Goal: Information Seeking & Learning: Learn about a topic

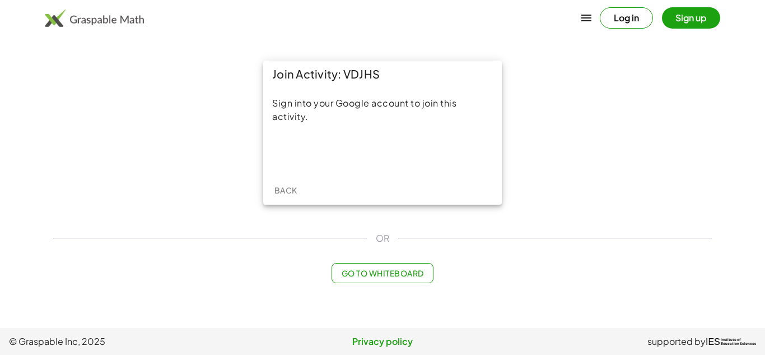
click at [291, 189] on span "Back" at bounding box center [285, 190] width 23 height 10
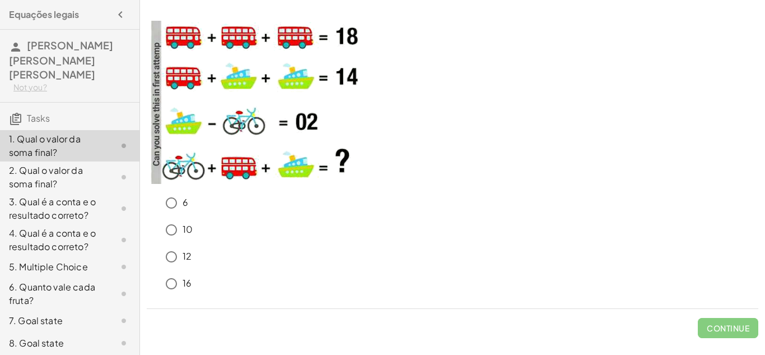
click at [395, 193] on div "6" at bounding box center [459, 203] width 598 height 22
click at [189, 31] on img at bounding box center [259, 102] width 224 height 163
click at [731, 323] on span "Check" at bounding box center [735, 328] width 29 height 10
click at [741, 319] on button "Check" at bounding box center [735, 328] width 47 height 20
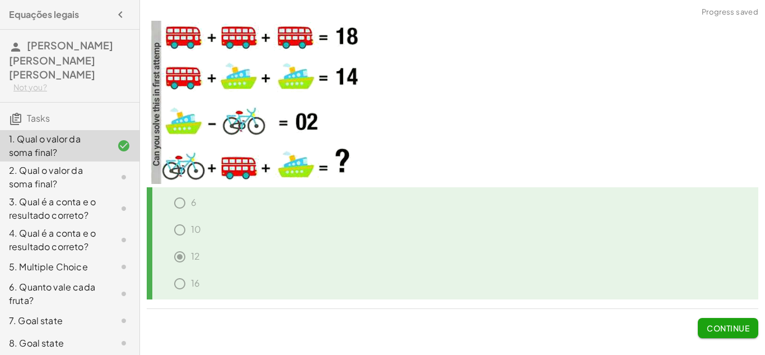
click at [741, 319] on button "Continue" at bounding box center [728, 328] width 61 height 20
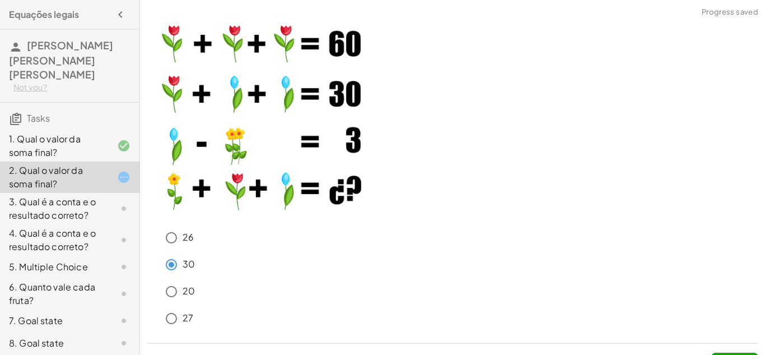
scroll to position [25, 0]
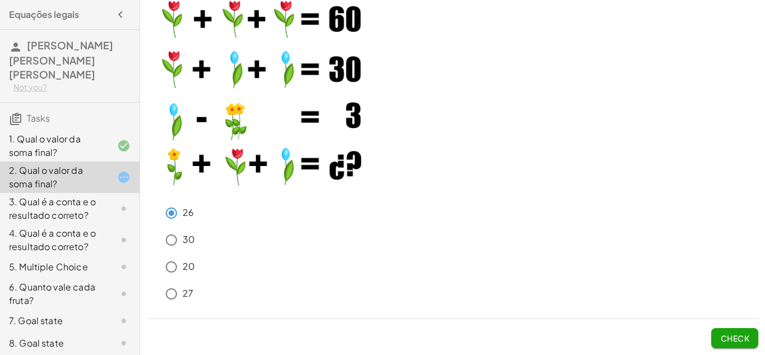
click at [730, 333] on span "Check" at bounding box center [735, 338] width 29 height 10
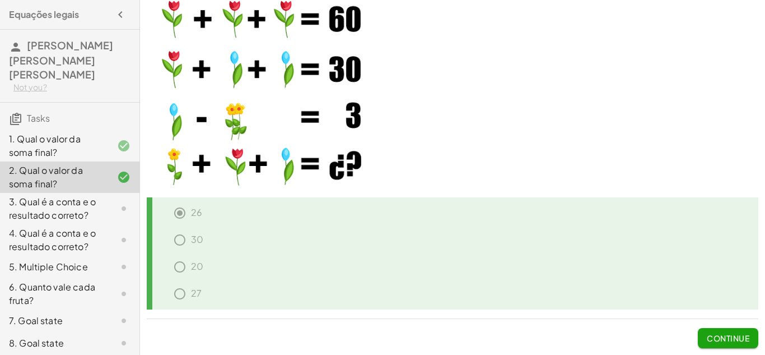
click at [722, 329] on button "Continue" at bounding box center [728, 338] width 61 height 20
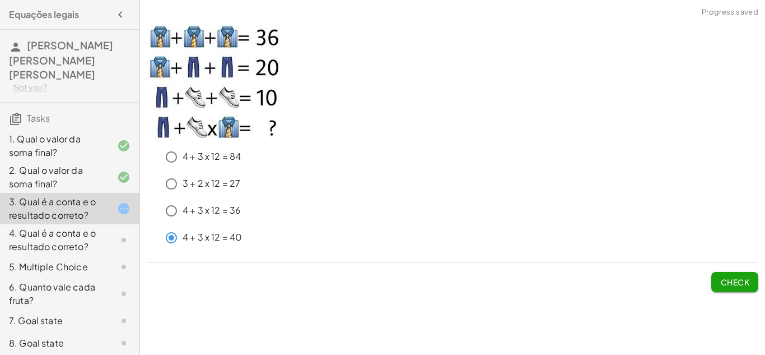
click at [731, 282] on span "Check" at bounding box center [735, 282] width 29 height 10
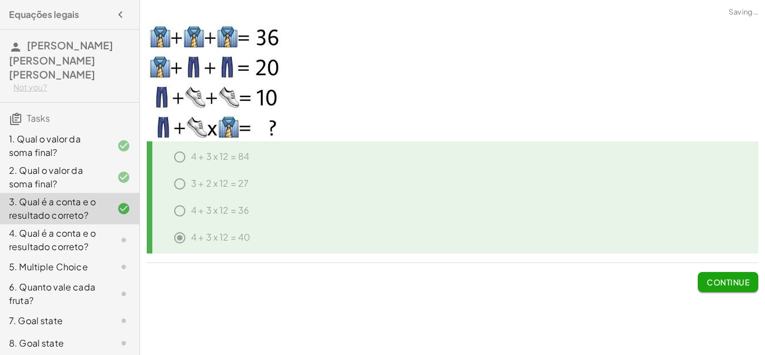
click at [731, 282] on span "Continue" at bounding box center [728, 282] width 43 height 10
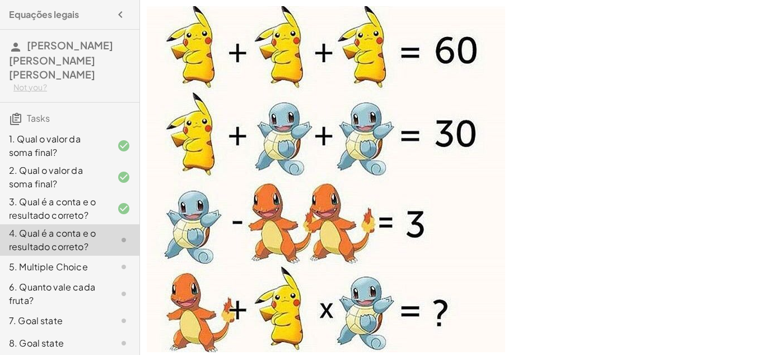
scroll to position [159, 0]
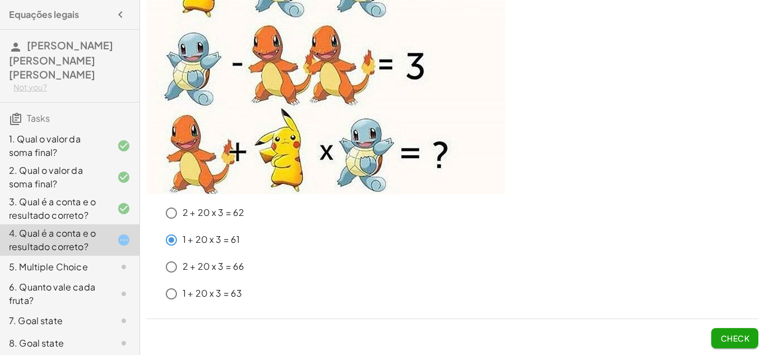
click at [726, 333] on span "Check" at bounding box center [735, 338] width 29 height 10
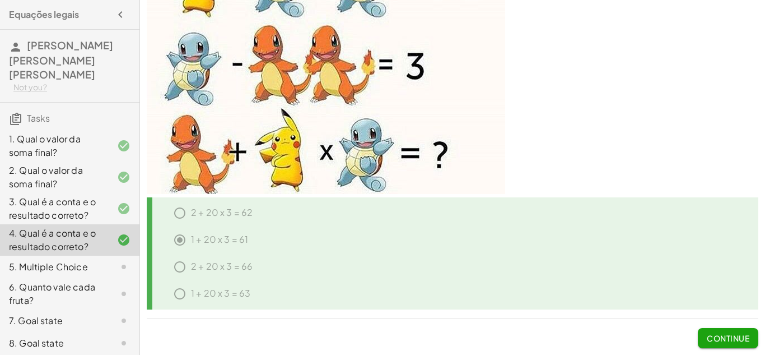
click at [726, 333] on span "Continue" at bounding box center [728, 338] width 43 height 10
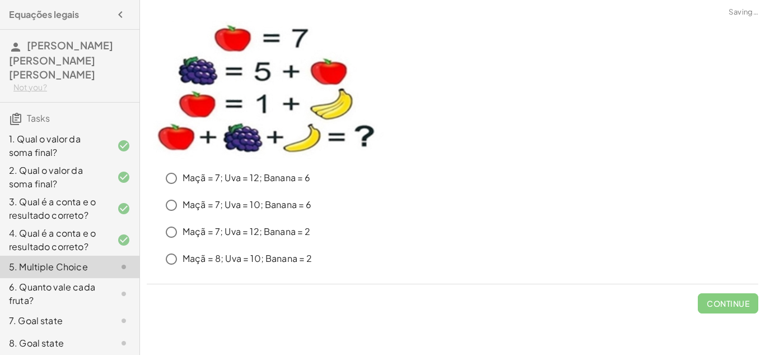
scroll to position [0, 0]
click at [192, 196] on div "Maçã = 7; Uva = 10; Banana = 6" at bounding box center [459, 205] width 598 height 22
click at [730, 304] on span "Check" at bounding box center [735, 303] width 29 height 10
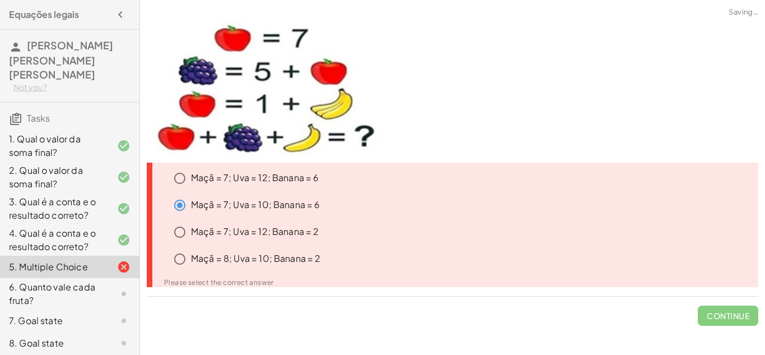
click at [730, 304] on span "Continue" at bounding box center [728, 310] width 61 height 29
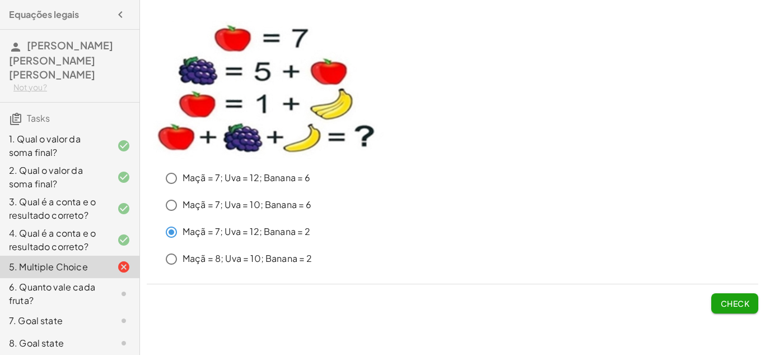
click at [724, 304] on span "Check" at bounding box center [735, 303] width 29 height 10
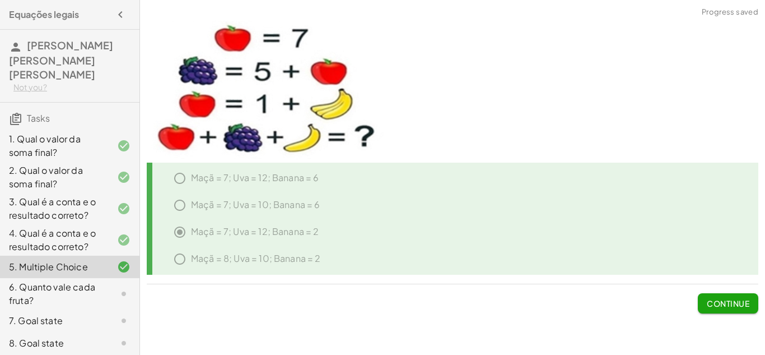
click at [724, 304] on span "Continue" at bounding box center [728, 303] width 43 height 10
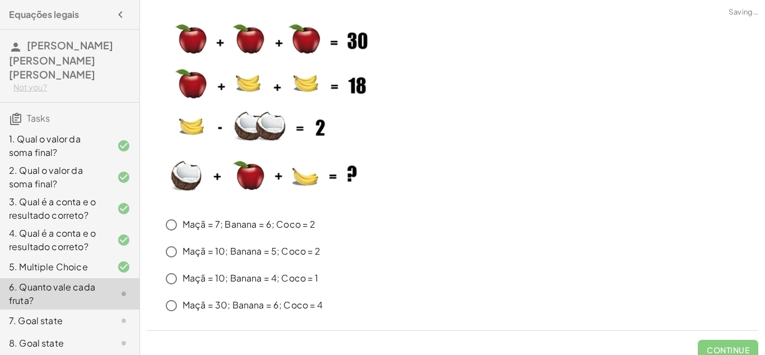
click at [724, 304] on div "Maçã = 30; Banana = 6; Coco = 4" at bounding box center [459, 305] width 598 height 22
click at [719, 346] on button "Check" at bounding box center [735, 350] width 47 height 20
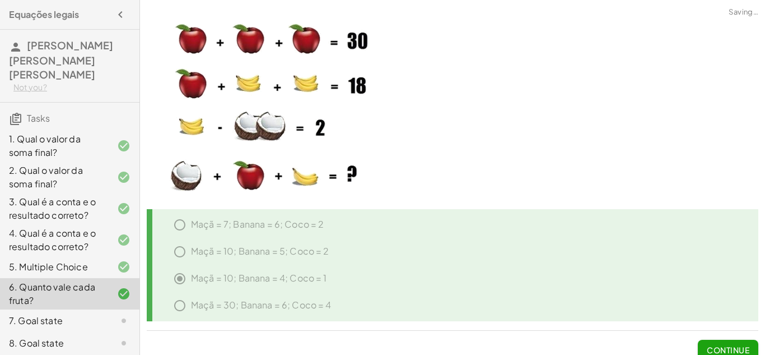
scroll to position [12, 0]
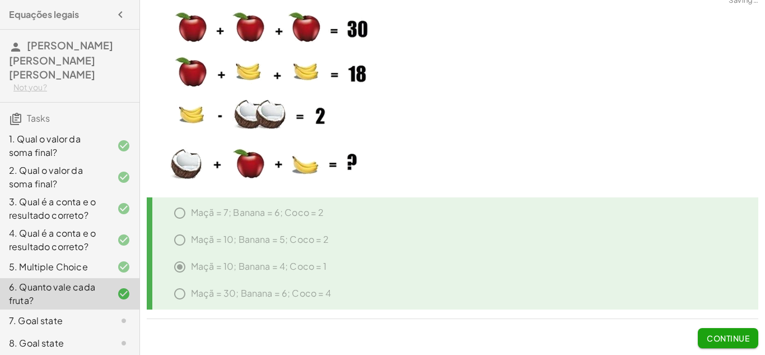
click at [719, 342] on span "Continue" at bounding box center [728, 338] width 43 height 10
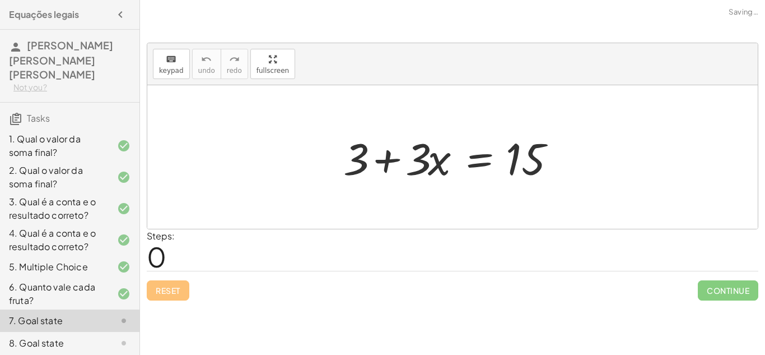
scroll to position [0, 0]
drag, startPoint x: 420, startPoint y: 159, endPoint x: 550, endPoint y: 138, distance: 131.6
click at [550, 138] on div at bounding box center [457, 157] width 238 height 58
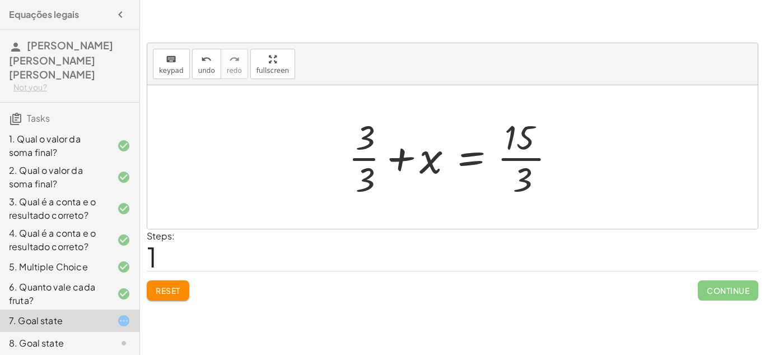
click at [175, 283] on button "Reset" at bounding box center [168, 290] width 43 height 20
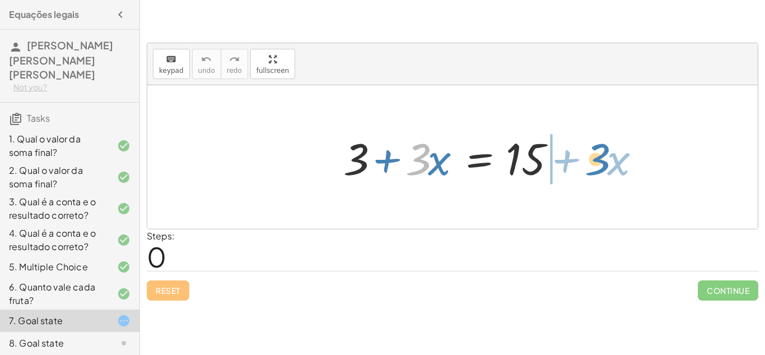
drag, startPoint x: 422, startPoint y: 155, endPoint x: 601, endPoint y: 155, distance: 178.7
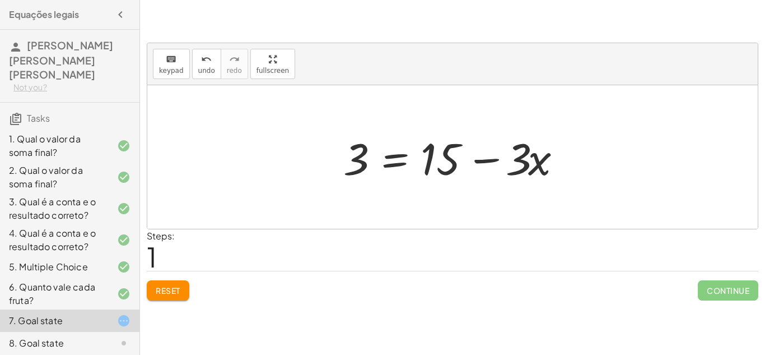
click at [178, 287] on span "Reset" at bounding box center [168, 290] width 25 height 10
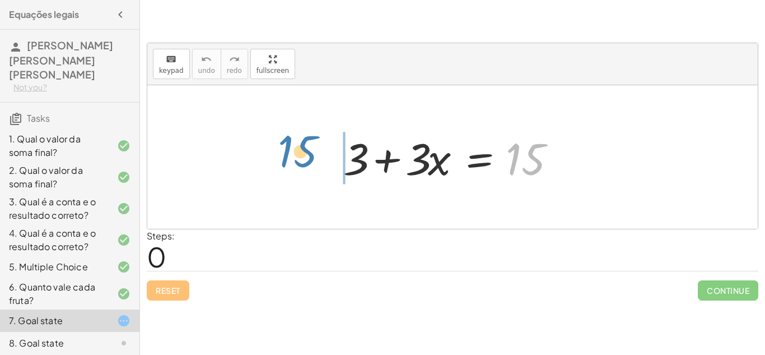
drag, startPoint x: 517, startPoint y: 154, endPoint x: 291, endPoint y: 147, distance: 225.9
click at [291, 147] on div "15 + 3 + · 3 · x = 15" at bounding box center [452, 156] width 611 height 143
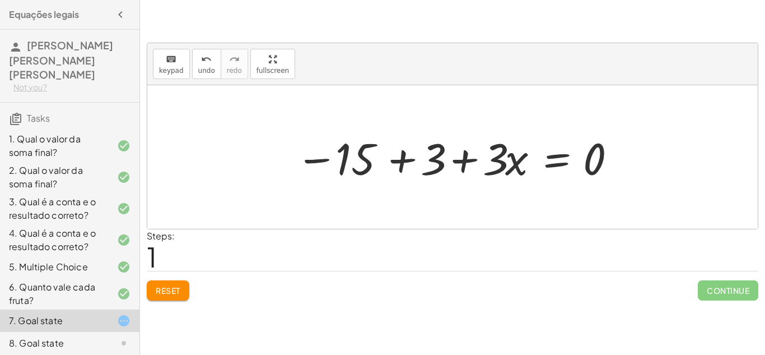
click at [180, 285] on span "Reset" at bounding box center [168, 290] width 25 height 10
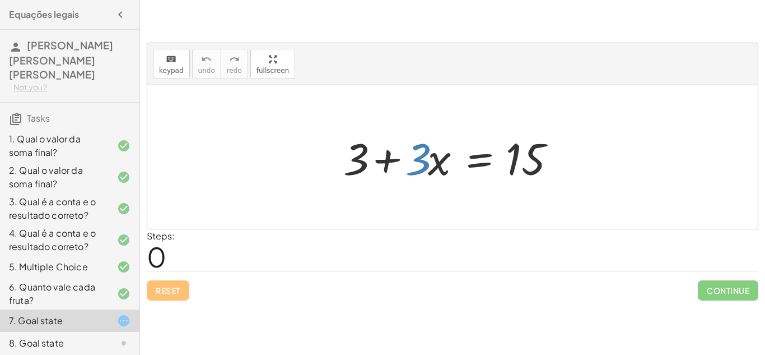
click at [429, 149] on div at bounding box center [457, 157] width 238 height 58
drag, startPoint x: 350, startPoint y: 148, endPoint x: 551, endPoint y: 151, distance: 201.2
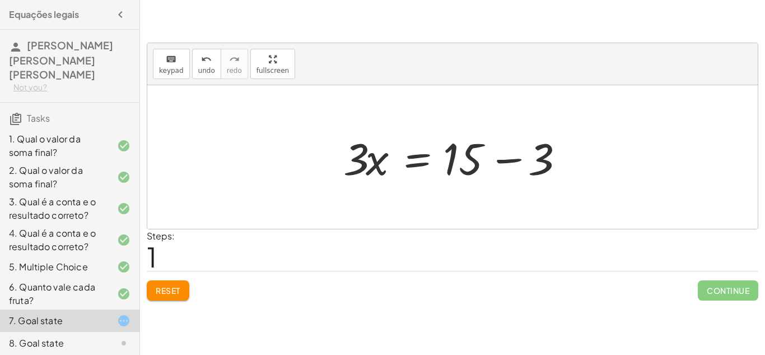
click at [213, 241] on div "Steps: 1" at bounding box center [453, 249] width 612 height 41
click at [145, 246] on div "keyboard keypad undo undo redo redo fullscreen + 3 + · 3 · x = 15 3 · 3 · x = 1…" at bounding box center [452, 160] width 625 height 293
click at [152, 246] on span "1" at bounding box center [152, 256] width 10 height 34
click at [167, 243] on div "Steps: 1" at bounding box center [161, 249] width 28 height 41
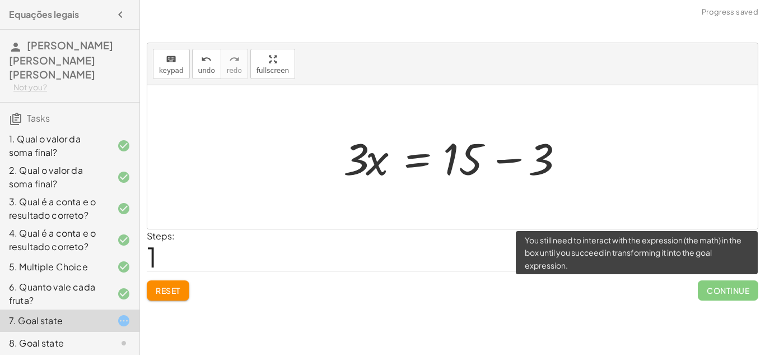
click at [733, 285] on span "Continue" at bounding box center [728, 290] width 61 height 20
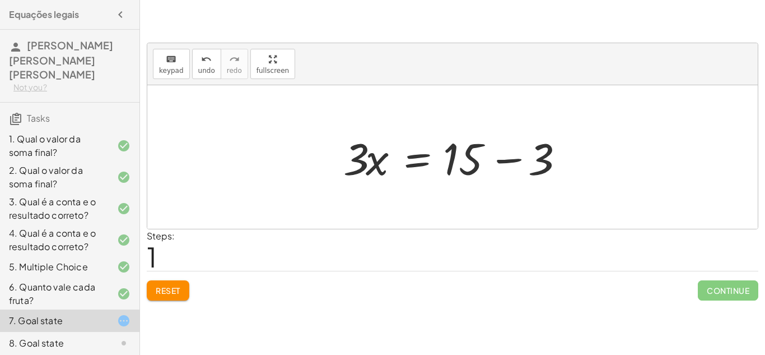
click at [506, 163] on div at bounding box center [457, 157] width 238 height 58
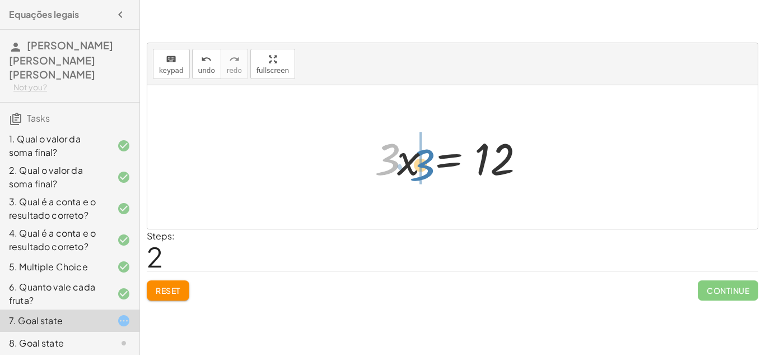
drag, startPoint x: 390, startPoint y: 160, endPoint x: 424, endPoint y: 164, distance: 33.8
click at [424, 164] on div at bounding box center [456, 157] width 175 height 58
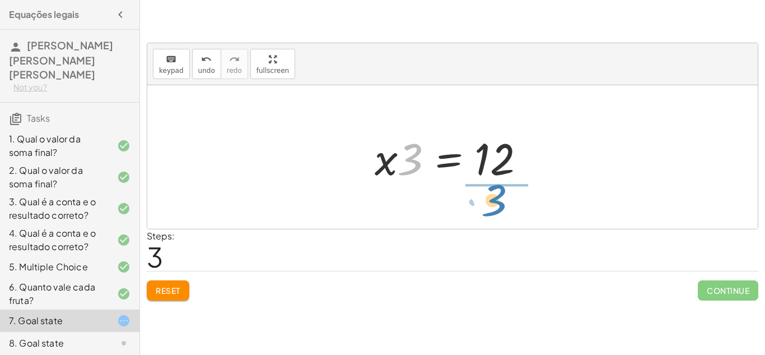
drag, startPoint x: 418, startPoint y: 164, endPoint x: 500, endPoint y: 209, distance: 94.0
click at [500, 209] on div "+ 3 + · 3 · x = 15 · 3 · x = + 15 − 3 · 3 · x = 12 · 3 · 3 · x = 12" at bounding box center [452, 156] width 611 height 143
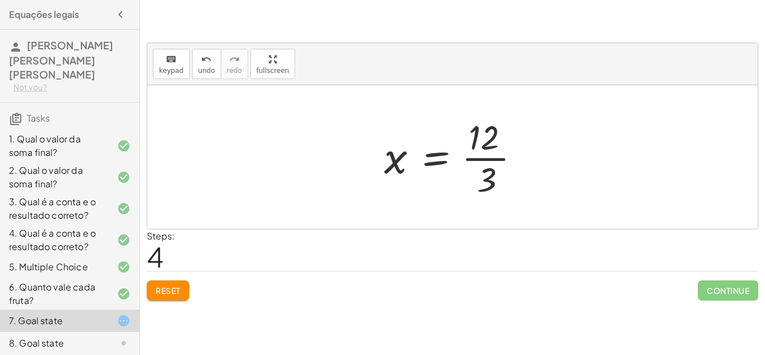
click at [430, 152] on div at bounding box center [457, 157] width 156 height 86
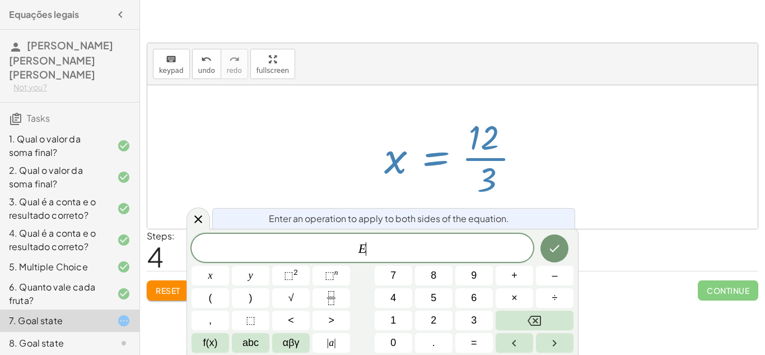
scroll to position [1, 0]
click at [430, 152] on div at bounding box center [457, 157] width 156 height 86
click at [340, 140] on div at bounding box center [452, 156] width 611 height 143
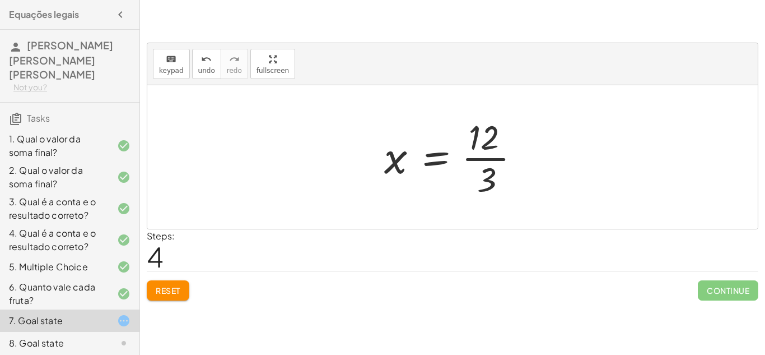
click at [476, 153] on div at bounding box center [457, 157] width 156 height 86
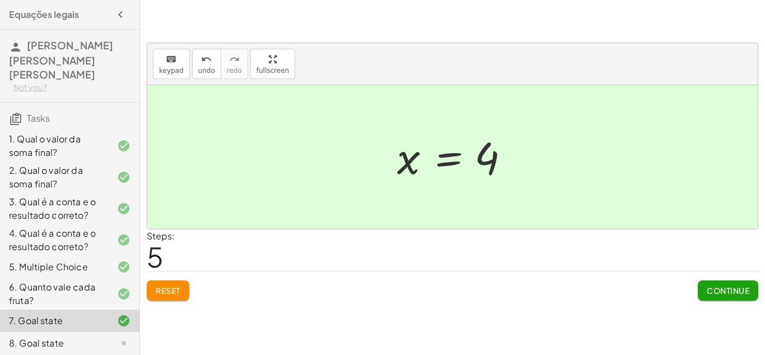
click at [736, 285] on span "Continue" at bounding box center [728, 290] width 43 height 10
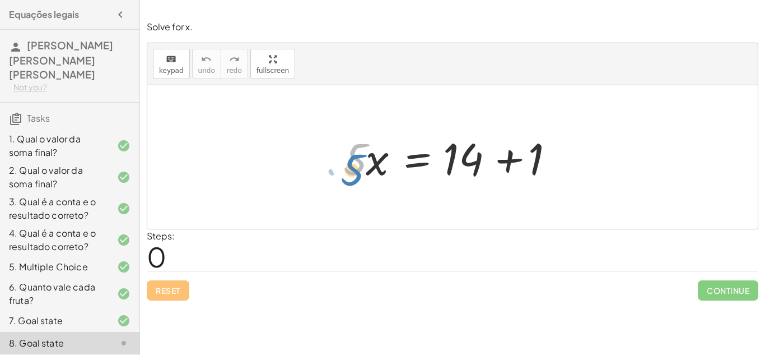
drag, startPoint x: 360, startPoint y: 163, endPoint x: 357, endPoint y: 172, distance: 9.4
click at [357, 172] on div at bounding box center [457, 157] width 238 height 58
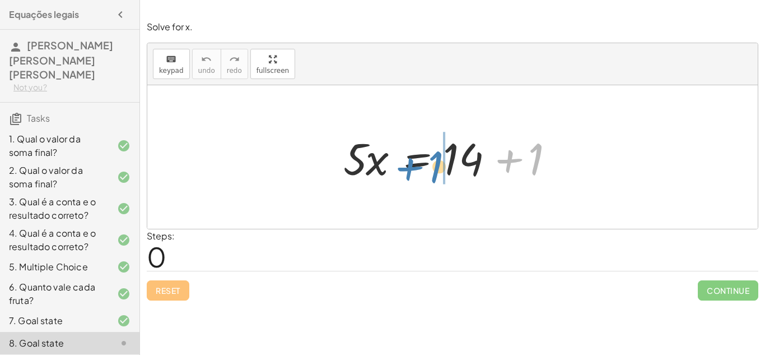
drag, startPoint x: 507, startPoint y: 145, endPoint x: 405, endPoint y: 152, distance: 102.7
click at [405, 152] on div at bounding box center [457, 157] width 238 height 58
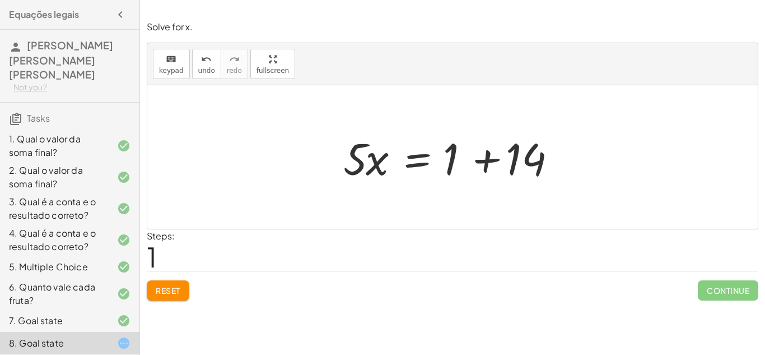
click at [484, 162] on div at bounding box center [457, 157] width 238 height 58
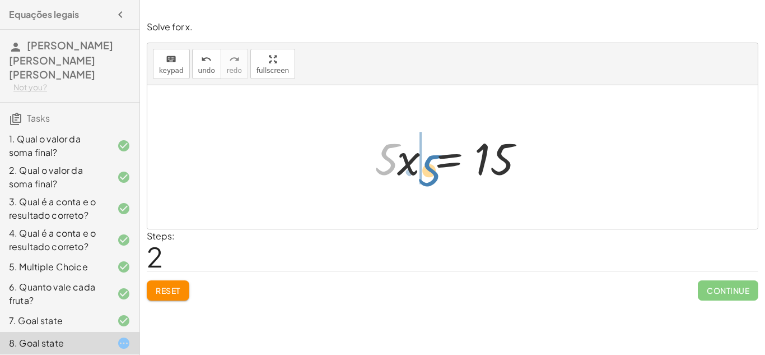
drag, startPoint x: 389, startPoint y: 160, endPoint x: 432, endPoint y: 170, distance: 44.4
click at [432, 170] on div at bounding box center [456, 157] width 175 height 58
click at [447, 156] on div at bounding box center [456, 157] width 175 height 58
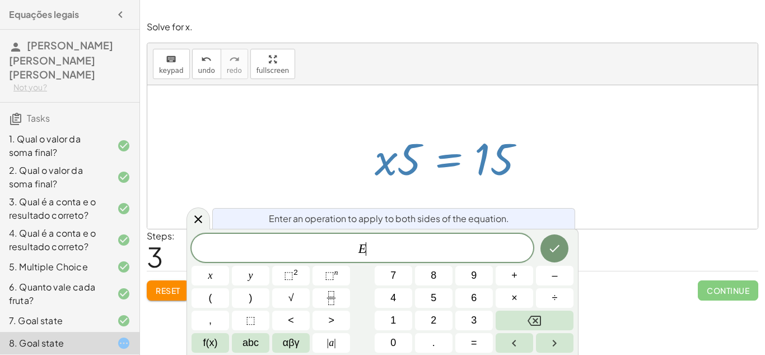
scroll to position [1, 0]
click at [447, 156] on div at bounding box center [456, 157] width 175 height 58
click at [367, 101] on div at bounding box center [452, 156] width 611 height 143
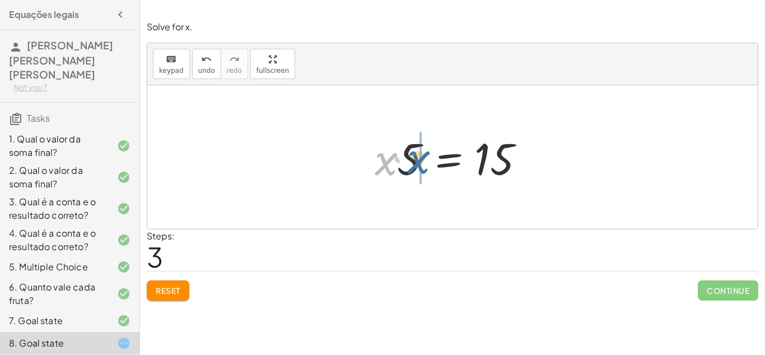
drag, startPoint x: 384, startPoint y: 168, endPoint x: 418, endPoint y: 166, distance: 33.7
click at [418, 166] on div at bounding box center [456, 157] width 175 height 58
drag, startPoint x: 384, startPoint y: 156, endPoint x: 483, endPoint y: 199, distance: 107.4
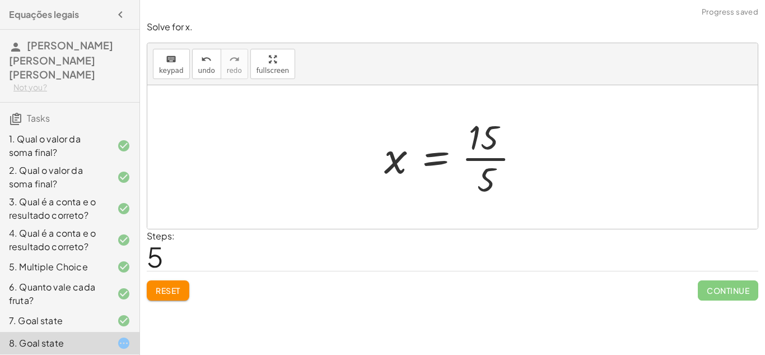
click at [434, 150] on div at bounding box center [457, 157] width 156 height 86
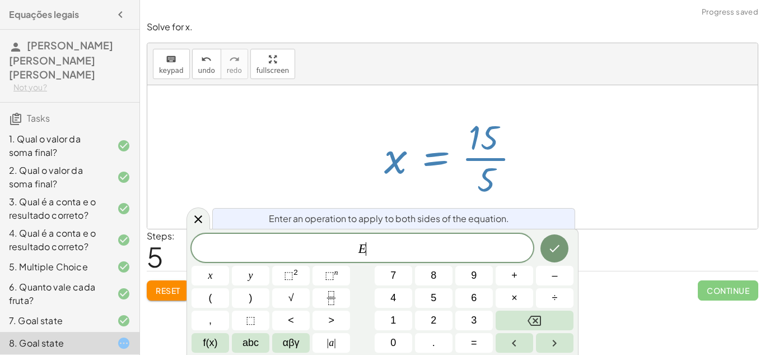
scroll to position [2, 0]
click at [434, 150] on div at bounding box center [457, 157] width 156 height 86
click at [432, 140] on div at bounding box center [457, 157] width 156 height 86
click at [434, 133] on div at bounding box center [457, 157] width 156 height 86
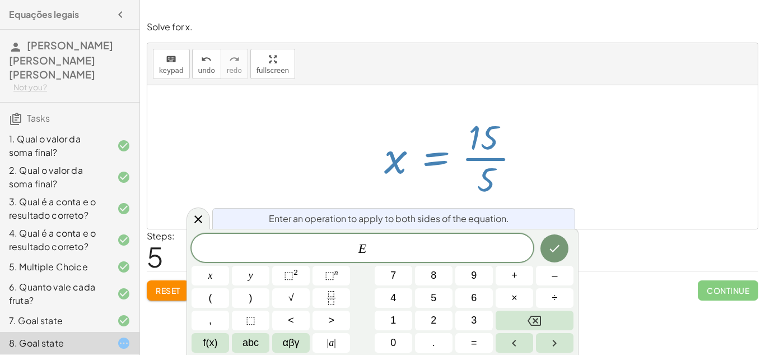
click at [408, 126] on div at bounding box center [457, 157] width 156 height 86
click at [196, 211] on div at bounding box center [199, 218] width 24 height 22
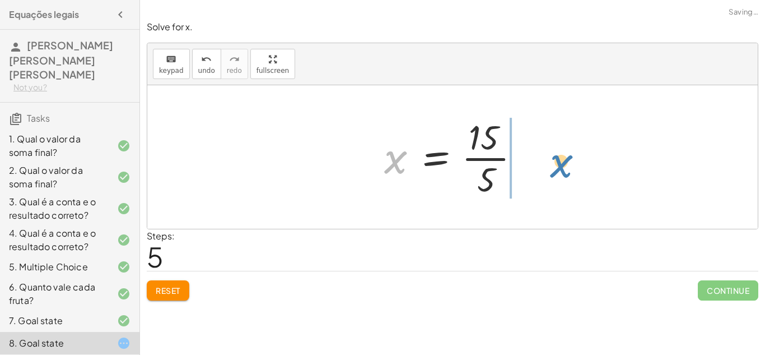
drag, startPoint x: 396, startPoint y: 166, endPoint x: 560, endPoint y: 169, distance: 164.2
click at [560, 169] on div "· 5 · x = + 14 + 1 · 5 · x = + 1 + 14 · 5 · x = 15 · x · 5 = 15 · 5 · x = 15 x …" at bounding box center [452, 156] width 611 height 143
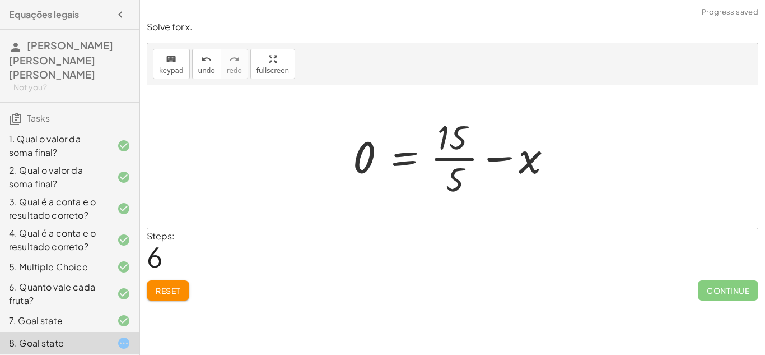
click at [151, 280] on button "Reset" at bounding box center [168, 290] width 43 height 20
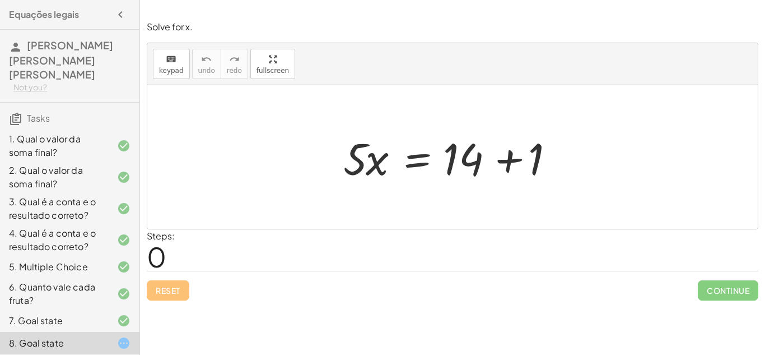
click at [509, 157] on div at bounding box center [457, 157] width 238 height 58
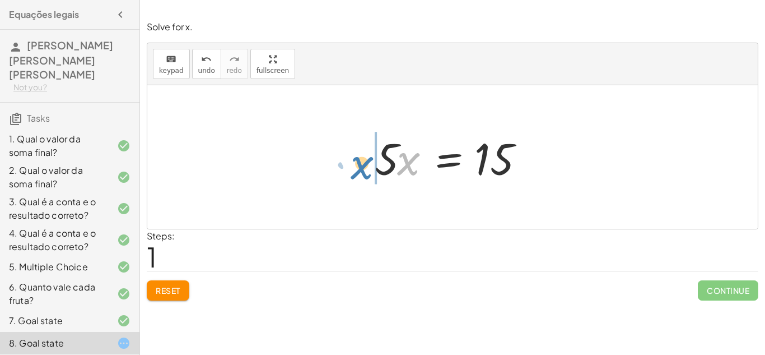
drag, startPoint x: 411, startPoint y: 164, endPoint x: 360, endPoint y: 169, distance: 50.7
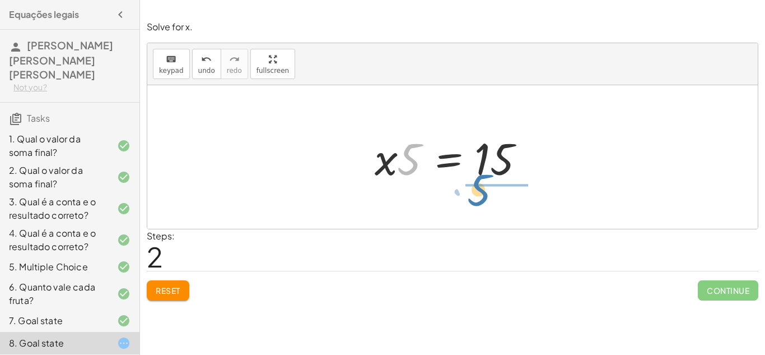
drag, startPoint x: 416, startPoint y: 165, endPoint x: 486, endPoint y: 196, distance: 77.0
click at [486, 196] on div "· 5 · x = + 14 + 1 · 5 · x = 15 · 5 · 5 · x = 15" at bounding box center [452, 156] width 611 height 143
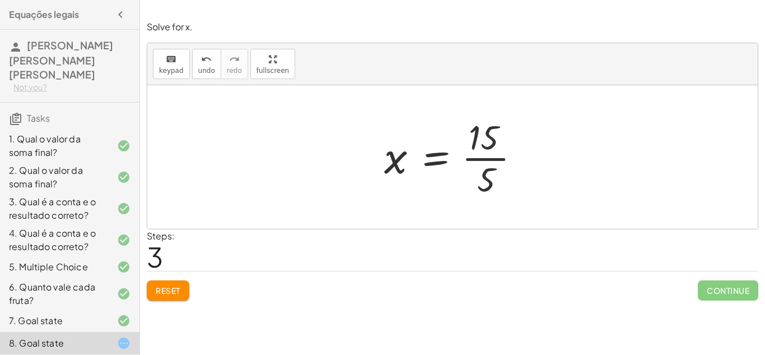
click at [471, 157] on div at bounding box center [457, 157] width 156 height 86
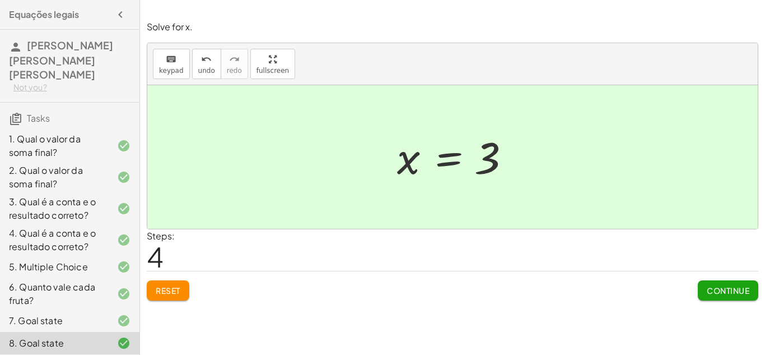
click at [727, 283] on button "Continue" at bounding box center [728, 290] width 61 height 20
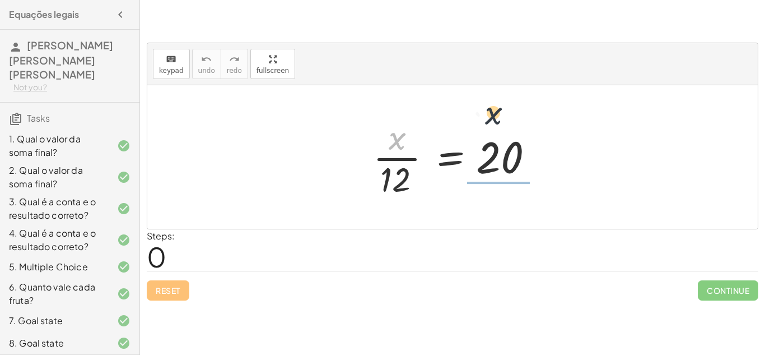
drag, startPoint x: 394, startPoint y: 145, endPoint x: 549, endPoint y: 118, distance: 157.0
click at [549, 118] on div "· x · x · 12 = 20" at bounding box center [452, 156] width 611 height 143
click at [388, 155] on div at bounding box center [457, 157] width 179 height 86
drag, startPoint x: 396, startPoint y: 143, endPoint x: 352, endPoint y: 170, distance: 51.3
click at [352, 170] on div "· x · x · 12 = 20" at bounding box center [452, 156] width 611 height 143
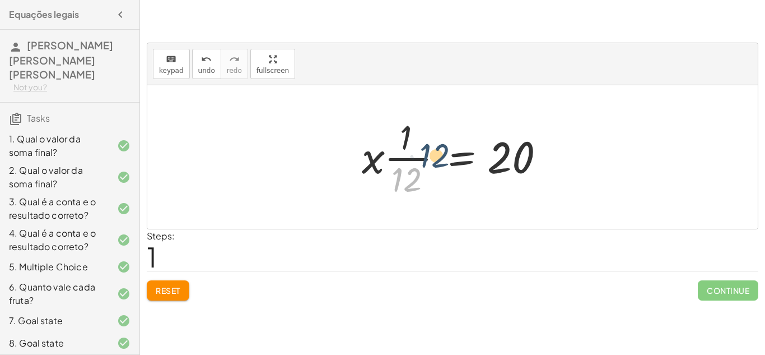
drag, startPoint x: 417, startPoint y: 175, endPoint x: 445, endPoint y: 151, distance: 36.9
click at [445, 151] on div at bounding box center [456, 157] width 201 height 86
click at [161, 286] on span "Reset" at bounding box center [168, 290] width 25 height 10
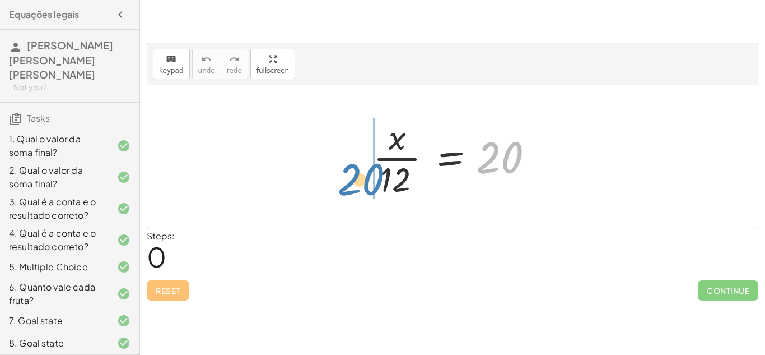
drag, startPoint x: 495, startPoint y: 150, endPoint x: 355, endPoint y: 173, distance: 141.8
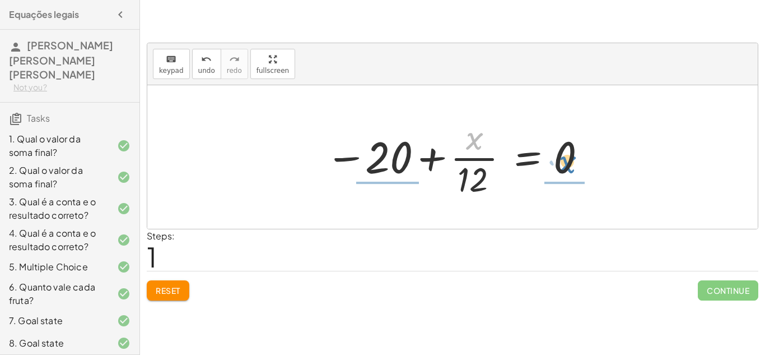
drag, startPoint x: 470, startPoint y: 140, endPoint x: 564, endPoint y: 163, distance: 96.9
click at [564, 163] on div at bounding box center [457, 157] width 274 height 86
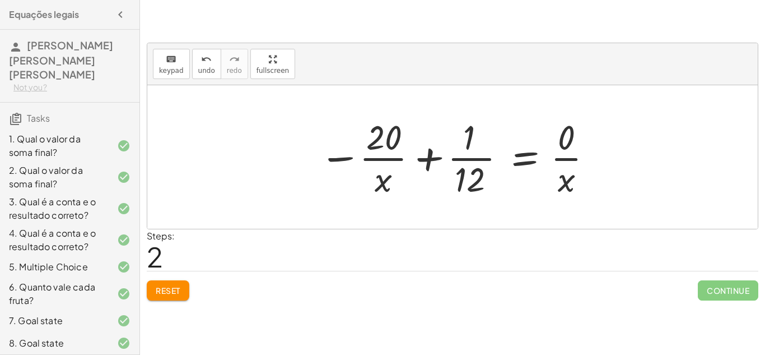
click at [178, 280] on button "Reset" at bounding box center [168, 290] width 43 height 20
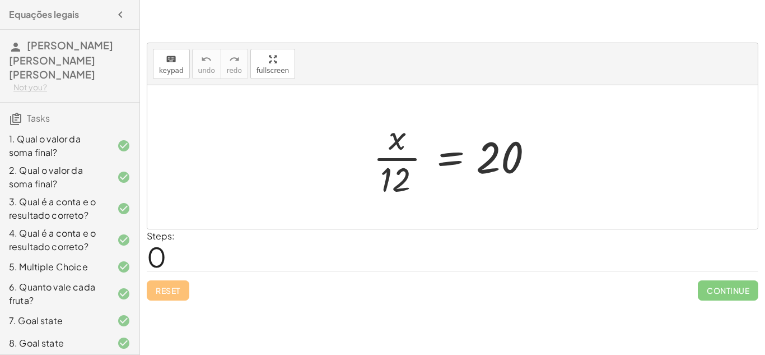
click at [506, 163] on div at bounding box center [457, 157] width 179 height 86
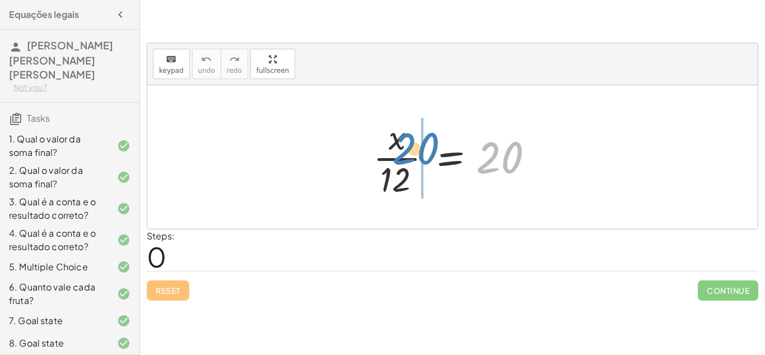
drag, startPoint x: 499, startPoint y: 152, endPoint x: 405, endPoint y: 143, distance: 95.1
click at [405, 143] on div at bounding box center [457, 157] width 179 height 86
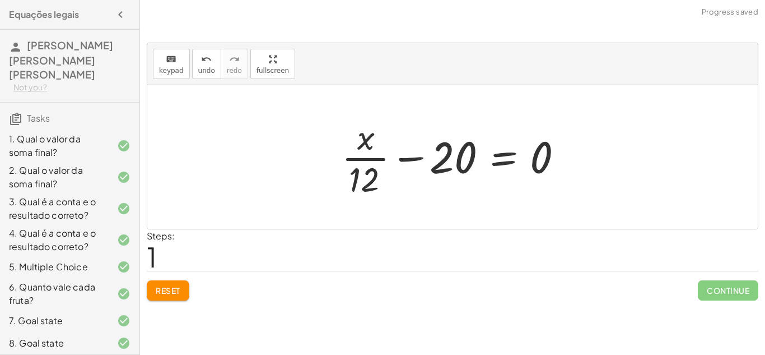
click at [154, 287] on button "Reset" at bounding box center [168, 290] width 43 height 20
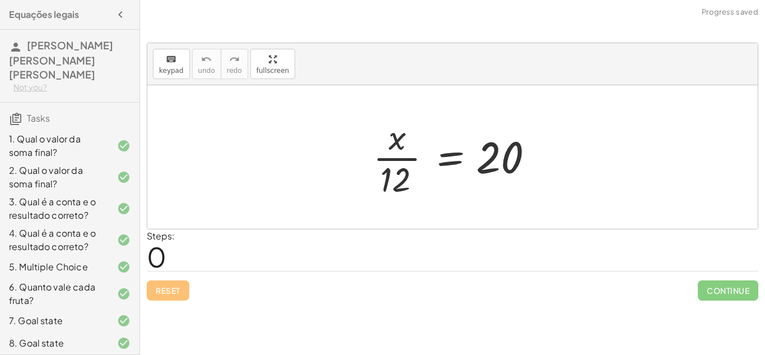
click at [449, 161] on div at bounding box center [457, 157] width 179 height 86
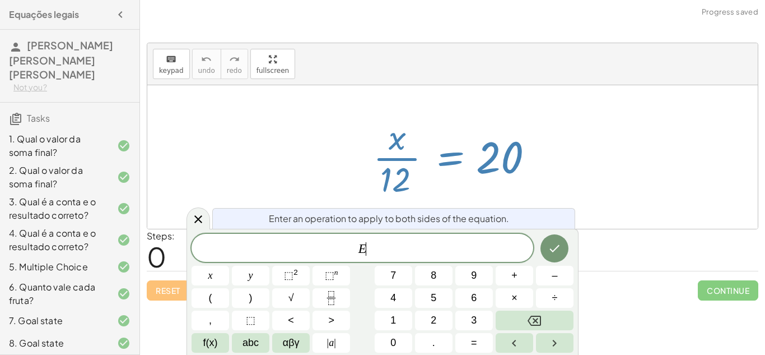
click at [447, 154] on div at bounding box center [457, 157] width 179 height 86
click at [442, 106] on div at bounding box center [452, 156] width 611 height 143
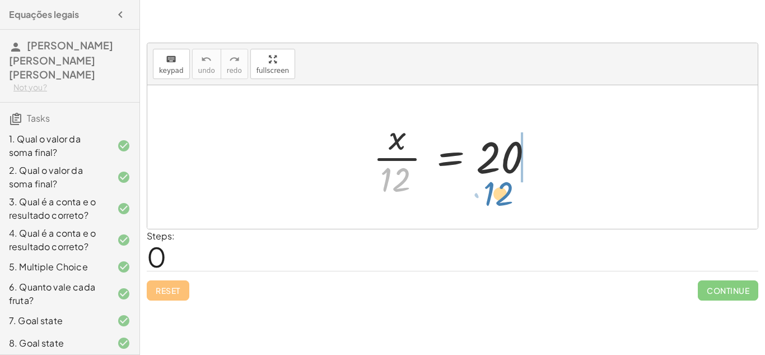
drag, startPoint x: 398, startPoint y: 176, endPoint x: 501, endPoint y: 191, distance: 104.1
click at [501, 191] on div at bounding box center [457, 157] width 179 height 86
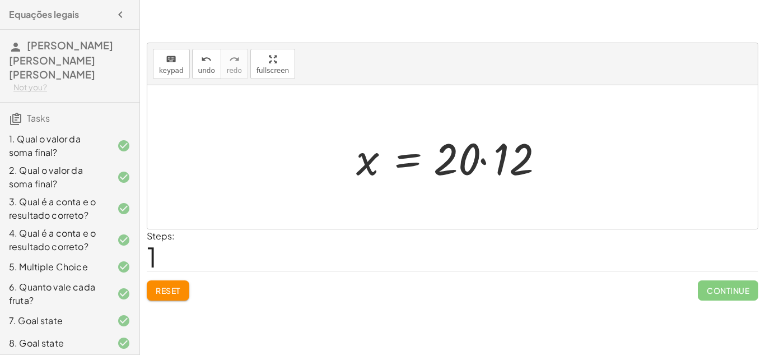
click at [484, 159] on div at bounding box center [457, 157] width 213 height 58
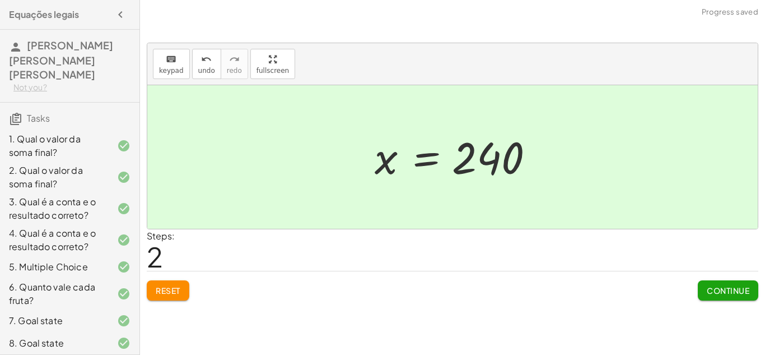
click at [734, 283] on button "Continue" at bounding box center [728, 290] width 61 height 20
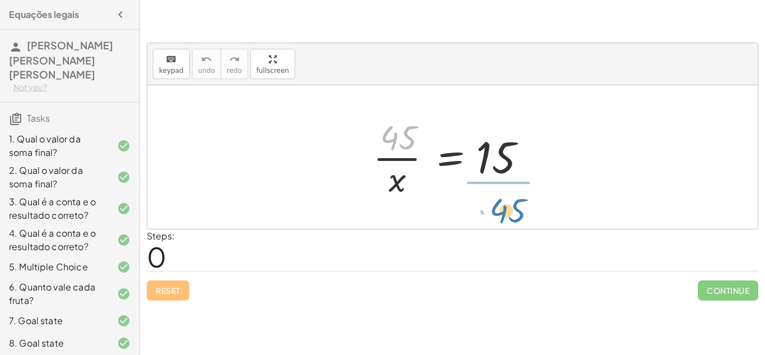
drag, startPoint x: 397, startPoint y: 137, endPoint x: 505, endPoint y: 204, distance: 127.6
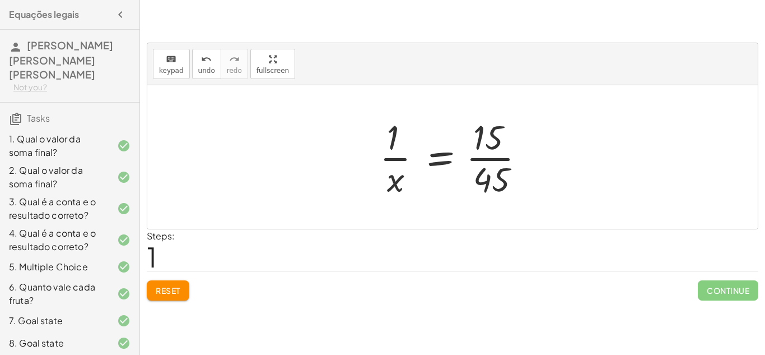
click at [161, 292] on span "Reset" at bounding box center [168, 290] width 25 height 10
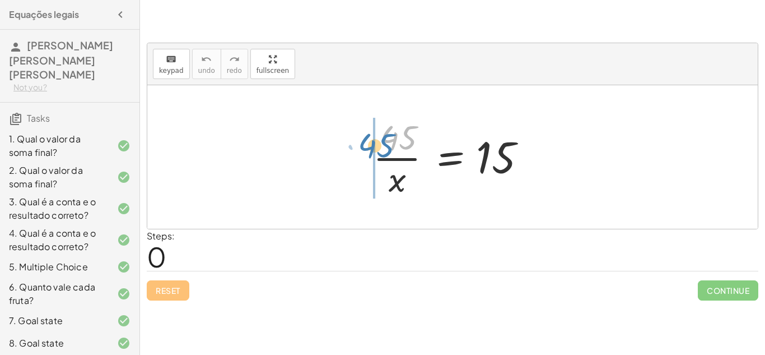
drag, startPoint x: 398, startPoint y: 136, endPoint x: 375, endPoint y: 143, distance: 23.4
click at [375, 143] on div at bounding box center [457, 157] width 179 height 86
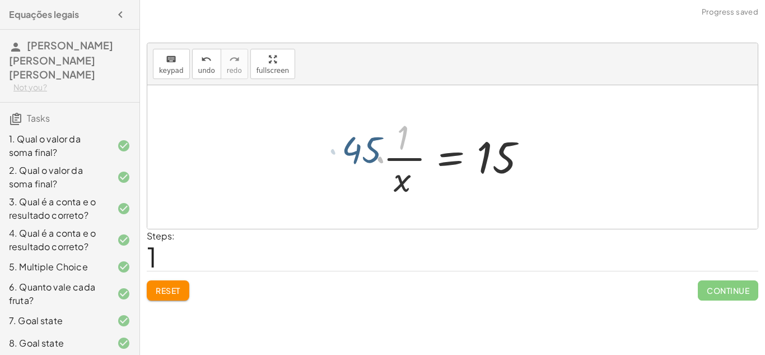
click at [378, 142] on div at bounding box center [436, 157] width 222 height 86
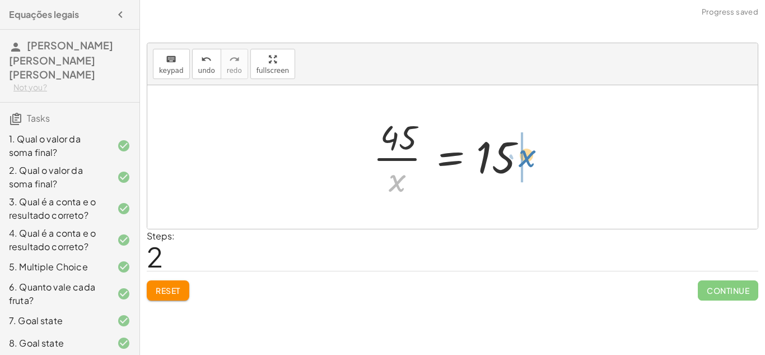
drag, startPoint x: 400, startPoint y: 183, endPoint x: 530, endPoint y: 158, distance: 132.3
click at [530, 158] on div at bounding box center [457, 157] width 179 height 86
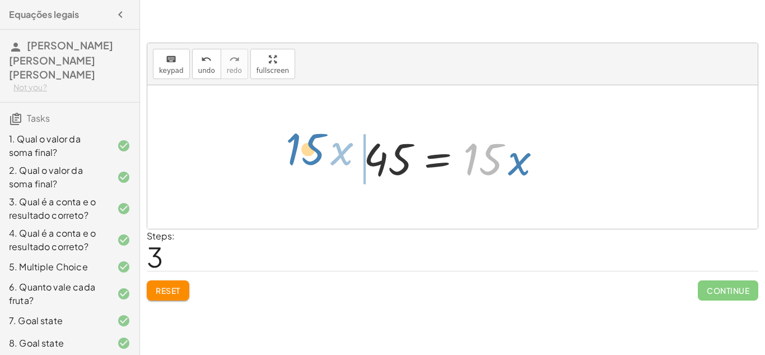
drag, startPoint x: 476, startPoint y: 159, endPoint x: 301, endPoint y: 147, distance: 175.2
click at [301, 147] on div "· 45 · x = 15 · 45 · · 1 · x = 15 · 45 · 1 · x = 15 · 45 · x = 15 · 15 · x 45 ·…" at bounding box center [452, 156] width 611 height 143
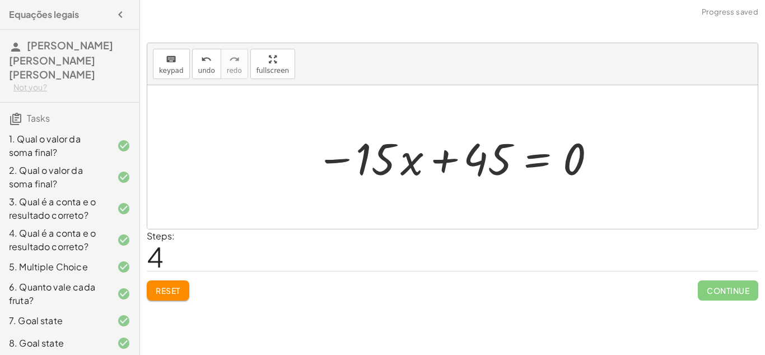
click at [187, 283] on button "Reset" at bounding box center [168, 290] width 43 height 20
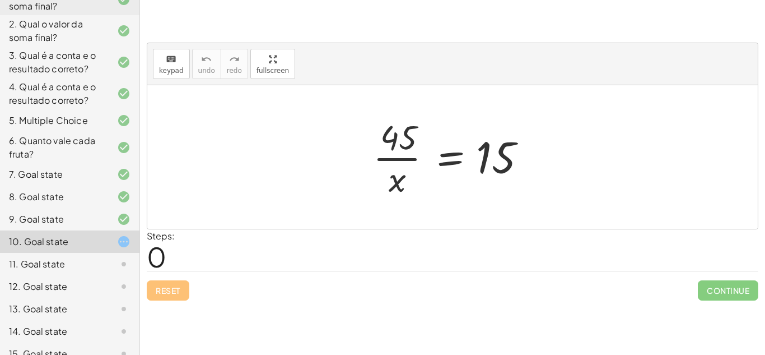
scroll to position [148, 0]
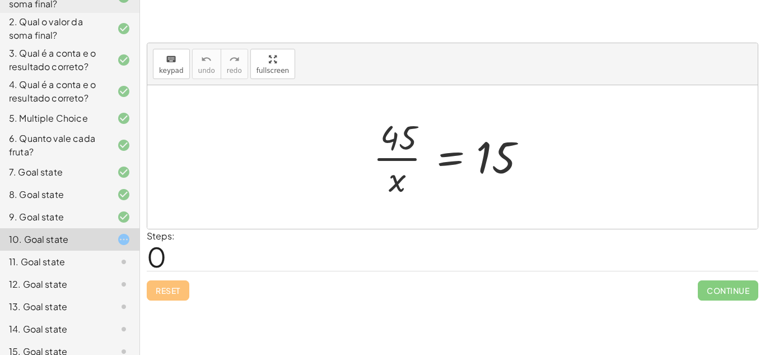
click at [166, 286] on div "Reset Continue" at bounding box center [453, 286] width 612 height 30
click at [398, 152] on div at bounding box center [457, 157] width 179 height 86
click at [398, 158] on div at bounding box center [457, 157] width 179 height 86
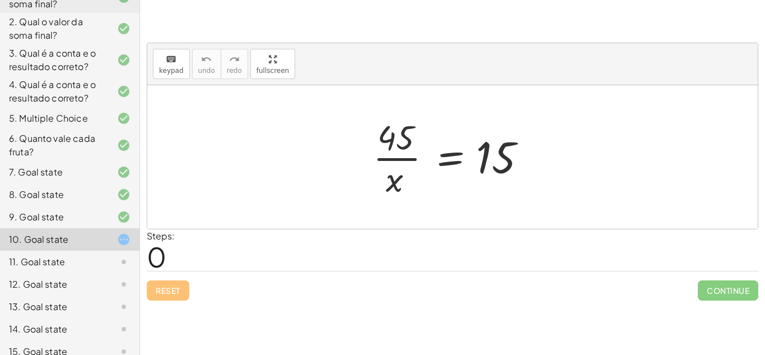
click at [398, 158] on div at bounding box center [457, 157] width 179 height 86
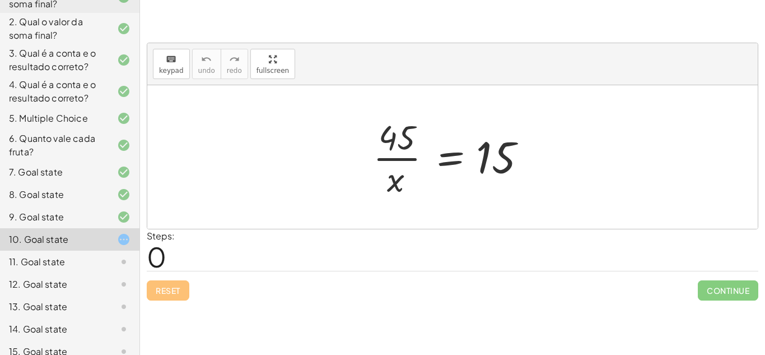
click at [398, 158] on div at bounding box center [457, 157] width 179 height 86
drag, startPoint x: 396, startPoint y: 184, endPoint x: 389, endPoint y: 145, distance: 39.7
click at [389, 145] on div at bounding box center [457, 157] width 179 height 86
drag, startPoint x: 396, startPoint y: 178, endPoint x: 463, endPoint y: 206, distance: 72.5
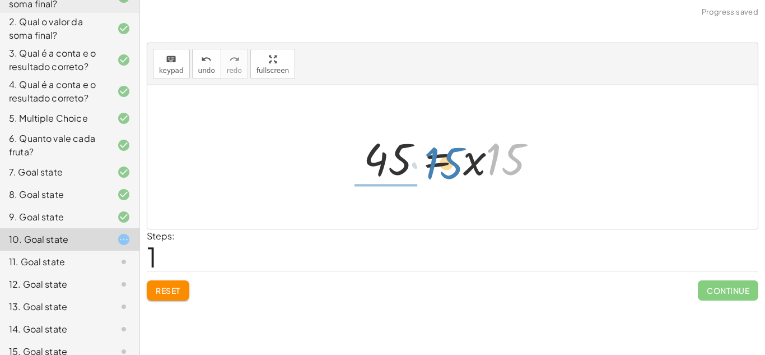
drag, startPoint x: 510, startPoint y: 160, endPoint x: 374, endPoint y: 166, distance: 135.8
click at [374, 166] on div at bounding box center [457, 157] width 198 height 58
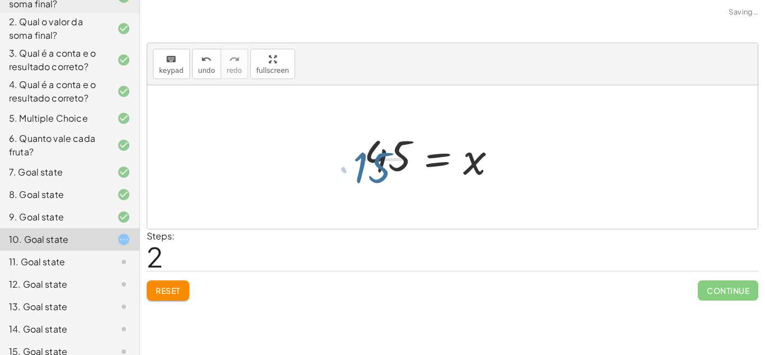
click at [374, 166] on div at bounding box center [433, 157] width 156 height 86
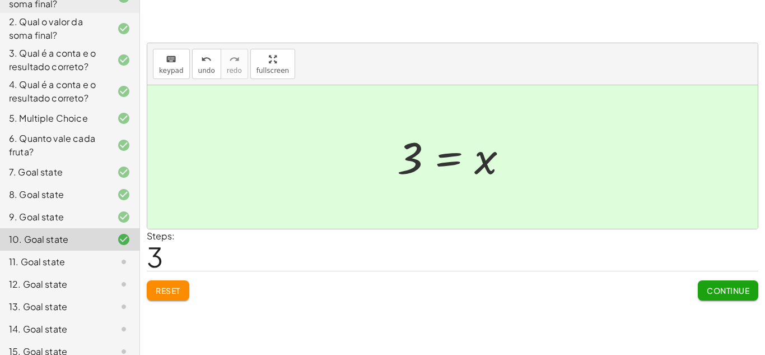
click at [724, 288] on span "Continue" at bounding box center [728, 290] width 43 height 10
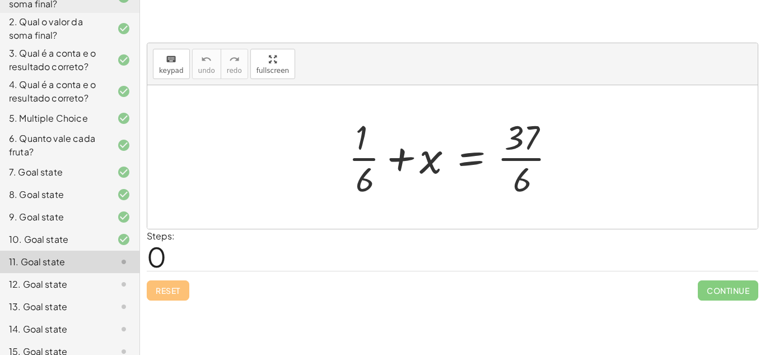
click at [357, 158] on div at bounding box center [457, 157] width 228 height 86
click at [360, 155] on div at bounding box center [457, 157] width 228 height 86
drag, startPoint x: 510, startPoint y: 154, endPoint x: 504, endPoint y: 154, distance: 6.2
click at [504, 154] on div at bounding box center [457, 157] width 228 height 86
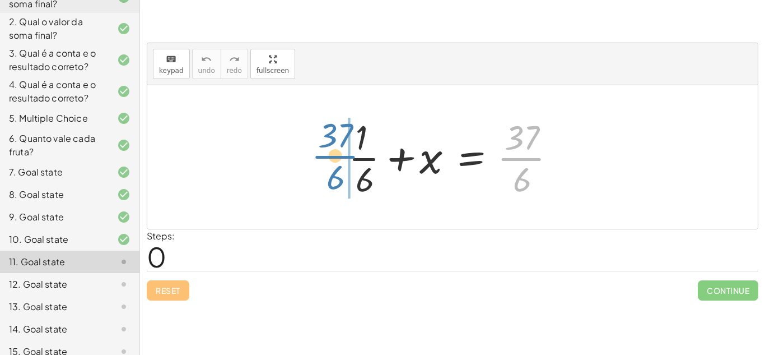
drag, startPoint x: 504, startPoint y: 154, endPoint x: 312, endPoint y: 151, distance: 192.2
click at [312, 151] on div "· 37 · 6 + · 1 · 6 + x = · 37 · 6" at bounding box center [452, 156] width 611 height 143
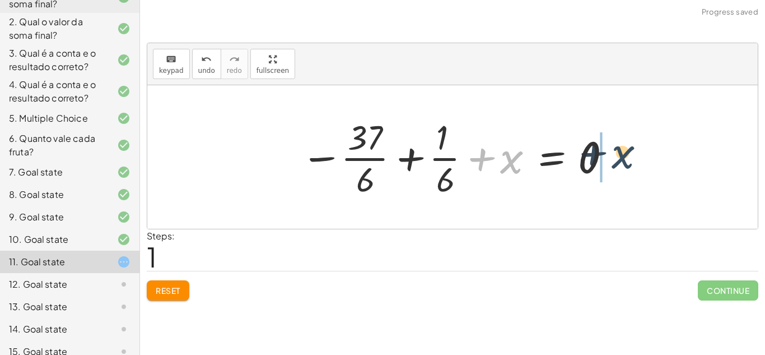
drag, startPoint x: 511, startPoint y: 156, endPoint x: 624, endPoint y: 152, distance: 113.3
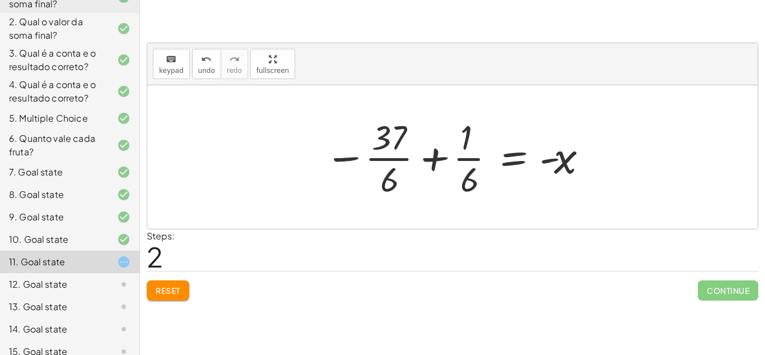
click at [434, 159] on div at bounding box center [456, 157] width 275 height 86
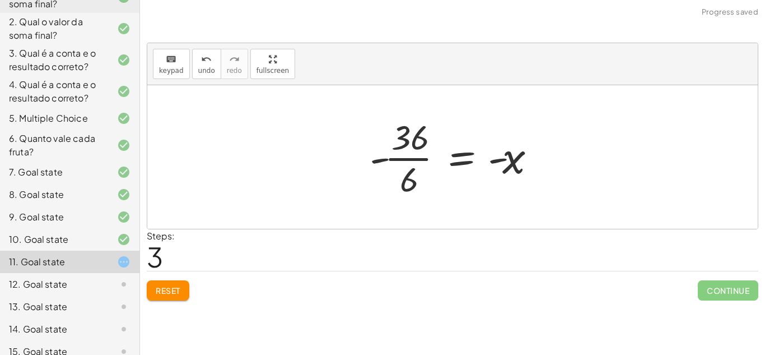
click at [417, 156] on div at bounding box center [457, 157] width 186 height 86
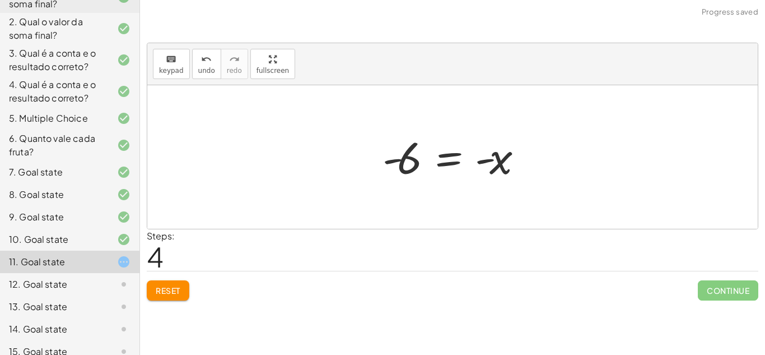
click at [482, 160] on div at bounding box center [457, 156] width 160 height 55
drag, startPoint x: 504, startPoint y: 159, endPoint x: 380, endPoint y: 152, distance: 124.6
click at [380, 152] on div at bounding box center [457, 156] width 160 height 55
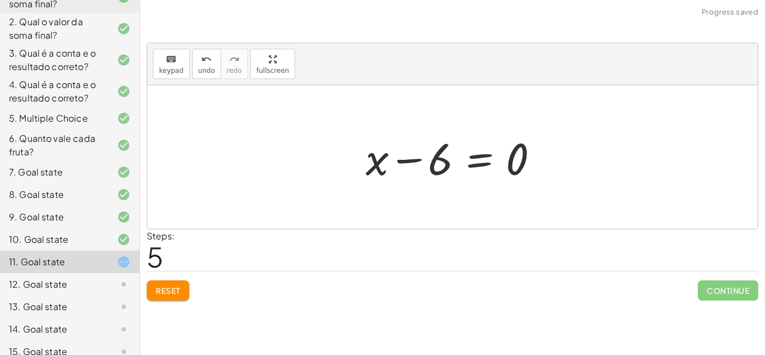
click at [405, 162] on div at bounding box center [456, 157] width 193 height 58
click at [179, 278] on div "Reset Continue" at bounding box center [453, 286] width 612 height 30
click at [175, 285] on span "Reset" at bounding box center [168, 290] width 25 height 10
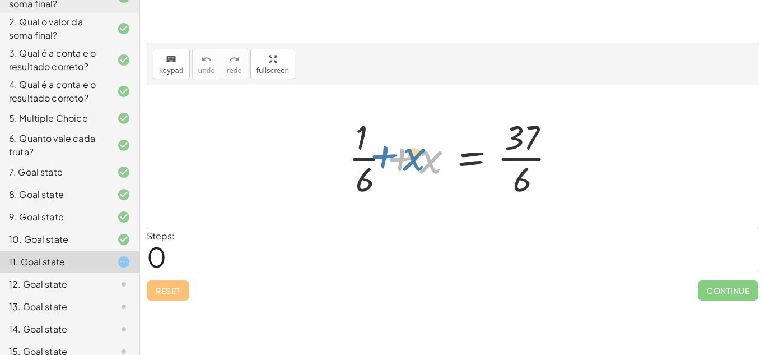
drag, startPoint x: 396, startPoint y: 158, endPoint x: 383, endPoint y: 155, distance: 13.2
click at [383, 155] on div at bounding box center [457, 157] width 228 height 86
click at [530, 155] on div at bounding box center [457, 157] width 228 height 86
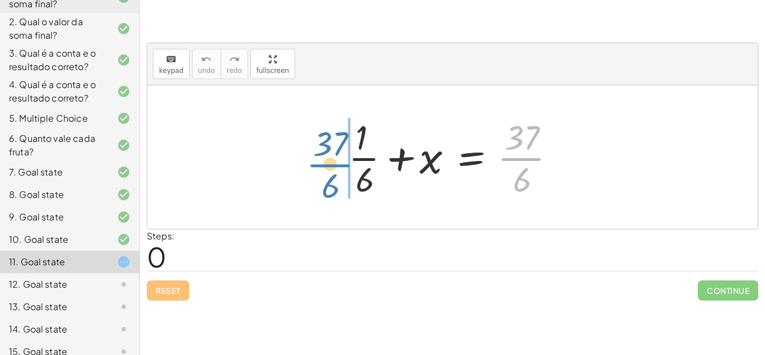
drag, startPoint x: 530, startPoint y: 155, endPoint x: 337, endPoint y: 161, distance: 192.8
click at [337, 161] on div "· 37 · 6 + · 1 · 6 + x = · 37 · 6" at bounding box center [453, 157] width 242 height 92
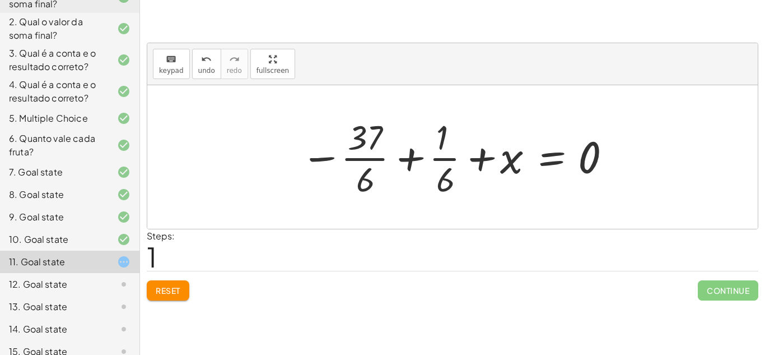
click at [405, 152] on div at bounding box center [456, 157] width 323 height 86
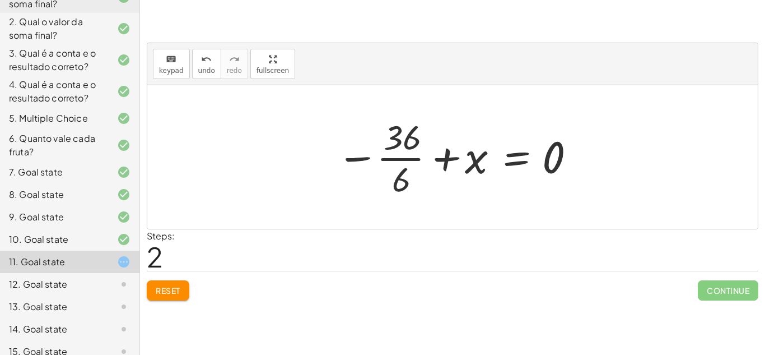
click at [410, 158] on div at bounding box center [457, 157] width 252 height 86
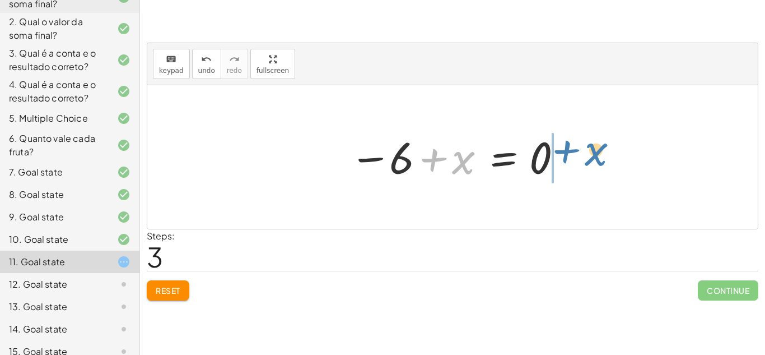
drag, startPoint x: 462, startPoint y: 161, endPoint x: 593, endPoint y: 159, distance: 131.7
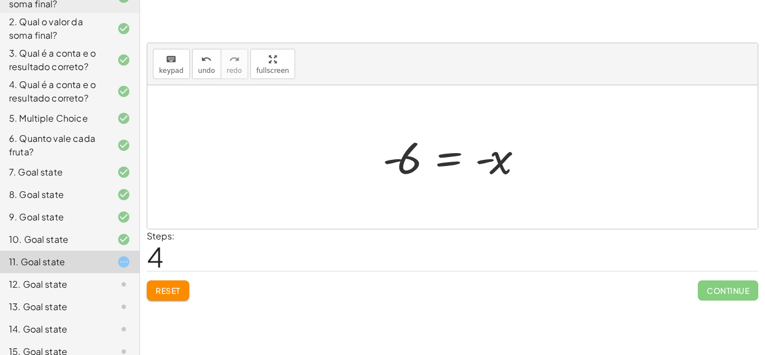
click at [479, 158] on div at bounding box center [457, 156] width 160 height 55
click at [461, 154] on div at bounding box center [457, 156] width 160 height 55
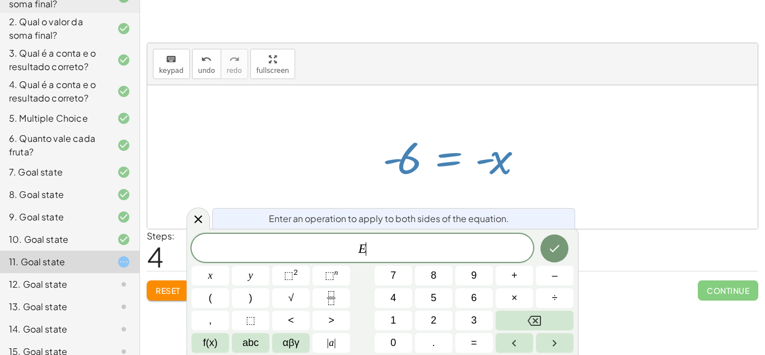
scroll to position [3, 0]
click at [351, 143] on div at bounding box center [452, 156] width 611 height 143
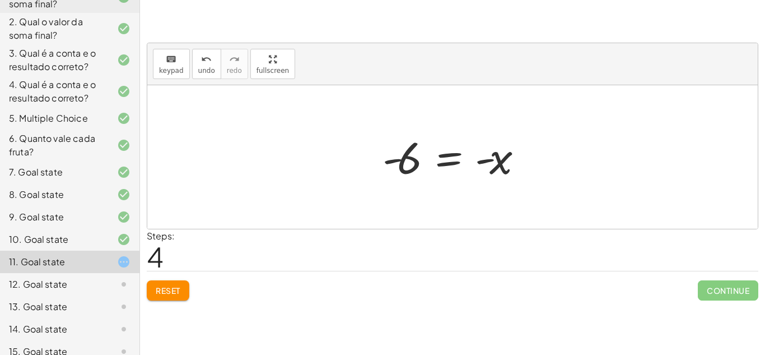
click at [171, 286] on span "Reset" at bounding box center [168, 290] width 25 height 10
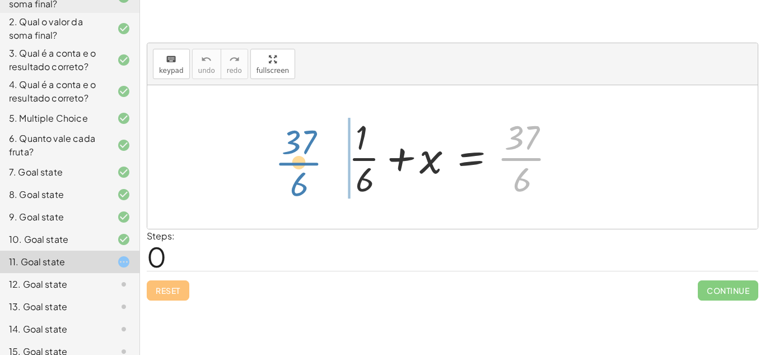
drag, startPoint x: 524, startPoint y: 153, endPoint x: 300, endPoint y: 157, distance: 224.2
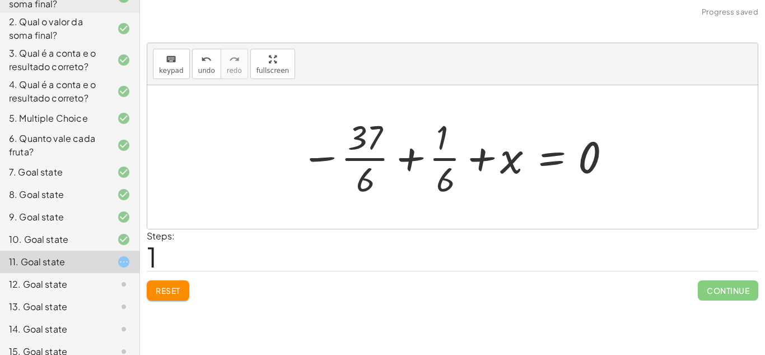
click at [406, 159] on div at bounding box center [456, 157] width 323 height 86
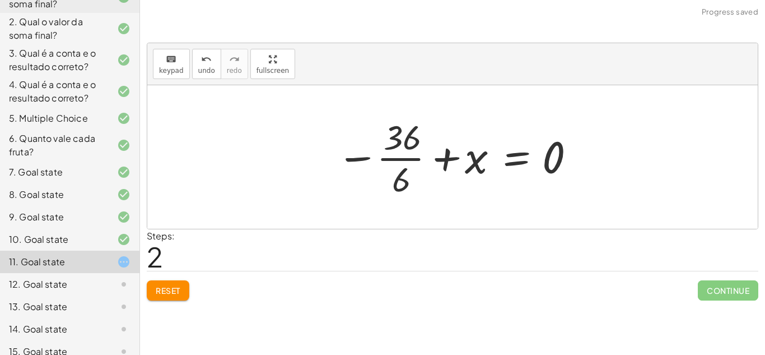
click at [397, 156] on div at bounding box center [457, 157] width 252 height 86
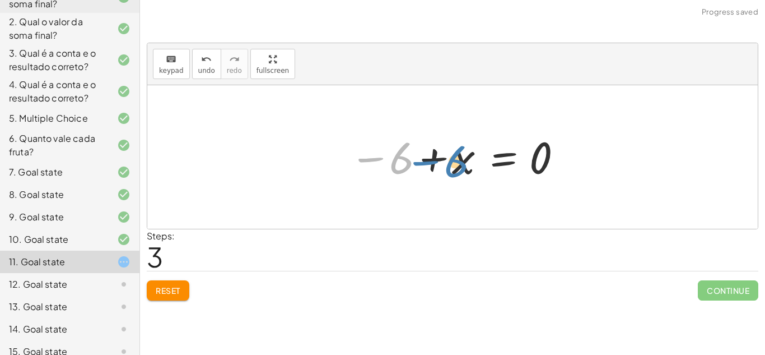
drag, startPoint x: 368, startPoint y: 159, endPoint x: 426, endPoint y: 162, distance: 58.3
click at [426, 162] on div at bounding box center [457, 156] width 226 height 55
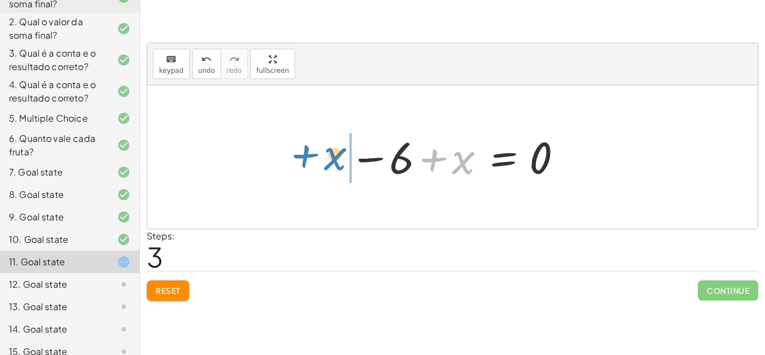
drag, startPoint x: 433, startPoint y: 159, endPoint x: 298, endPoint y: 155, distance: 134.5
click at [298, 155] on div "+ · 1 · 6 + x = · 37 · 6 − · 37 · 6 + · 1 · 6 + x = 0 − · 36 · 6 + x = 0 + x + …" at bounding box center [452, 156] width 611 height 143
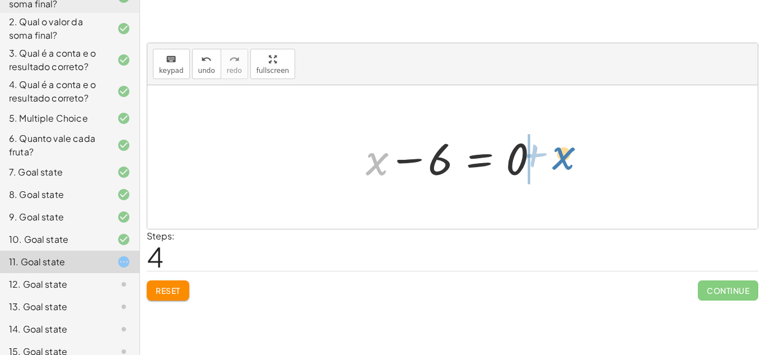
drag, startPoint x: 374, startPoint y: 165, endPoint x: 556, endPoint y: 159, distance: 182.2
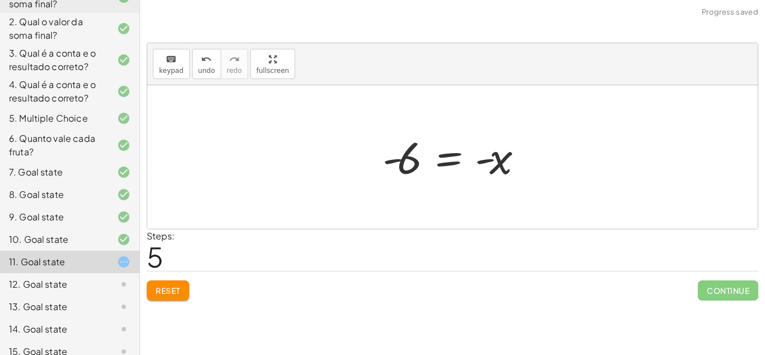
click at [480, 156] on div at bounding box center [457, 156] width 160 height 55
click at [171, 282] on button "Reset" at bounding box center [168, 290] width 43 height 20
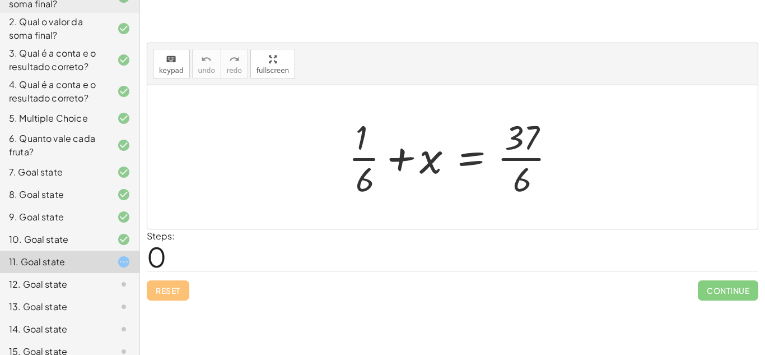
click at [415, 162] on div at bounding box center [457, 157] width 228 height 86
click at [415, 162] on div at bounding box center [444, 157] width 254 height 86
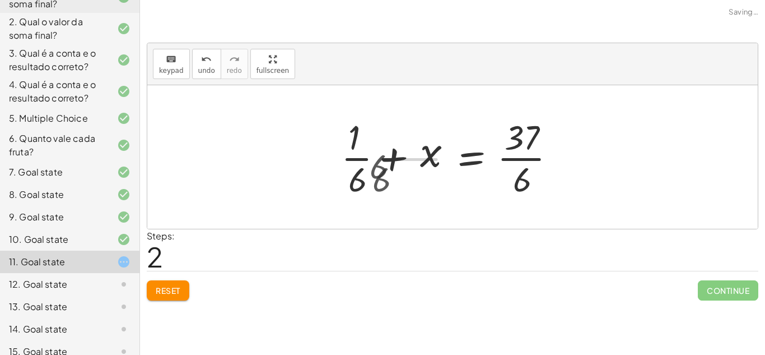
click at [415, 162] on div at bounding box center [457, 157] width 228 height 86
click at [415, 162] on div at bounding box center [444, 157] width 254 height 86
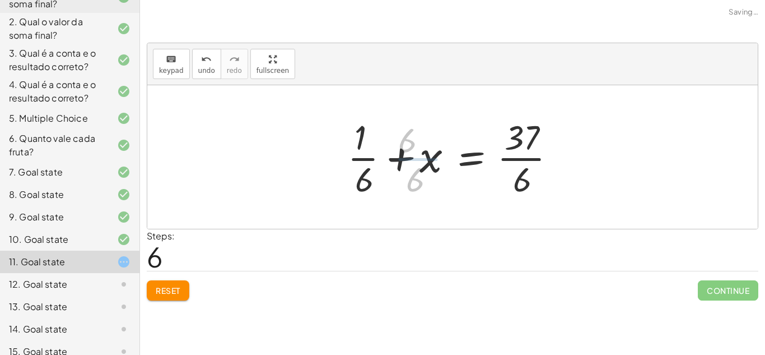
click at [415, 162] on div at bounding box center [457, 157] width 228 height 86
click at [415, 162] on div at bounding box center [444, 157] width 254 height 86
click at [415, 162] on div at bounding box center [457, 157] width 228 height 86
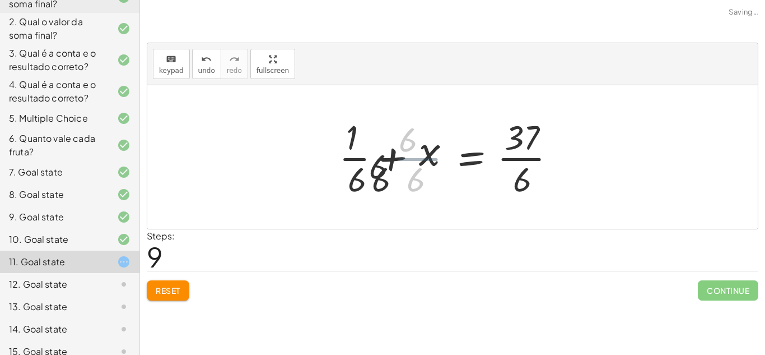
click at [398, 152] on div at bounding box center [444, 157] width 254 height 86
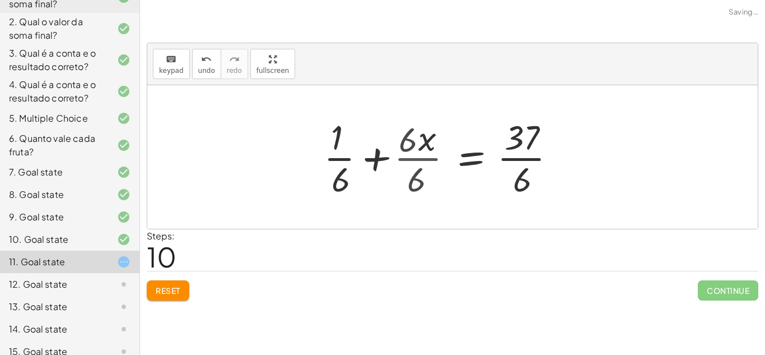
click at [398, 152] on div at bounding box center [457, 157] width 228 height 86
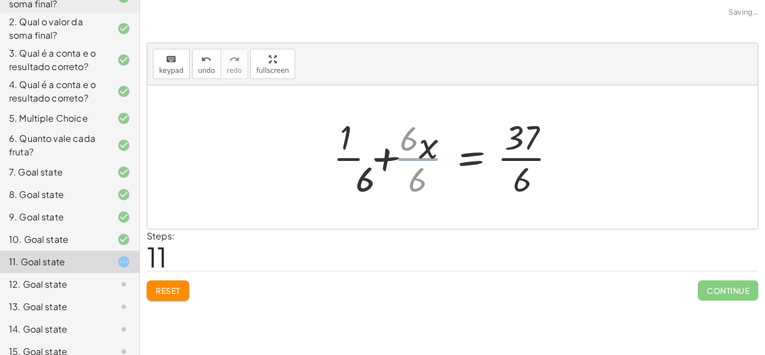
click at [398, 152] on div at bounding box center [444, 157] width 254 height 86
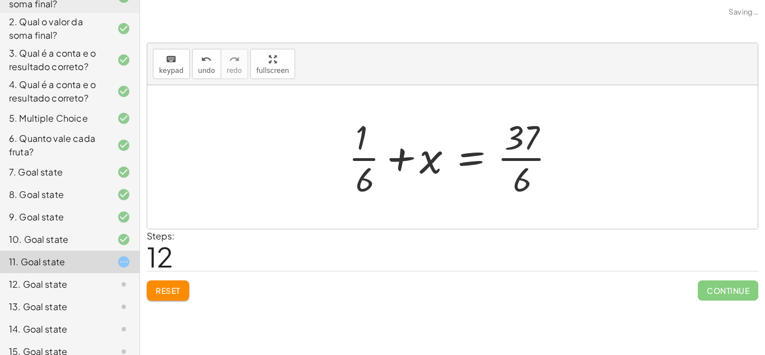
click at [398, 152] on div at bounding box center [457, 157] width 228 height 86
click at [414, 159] on div at bounding box center [457, 157] width 228 height 86
click at [422, 159] on div at bounding box center [457, 157] width 228 height 86
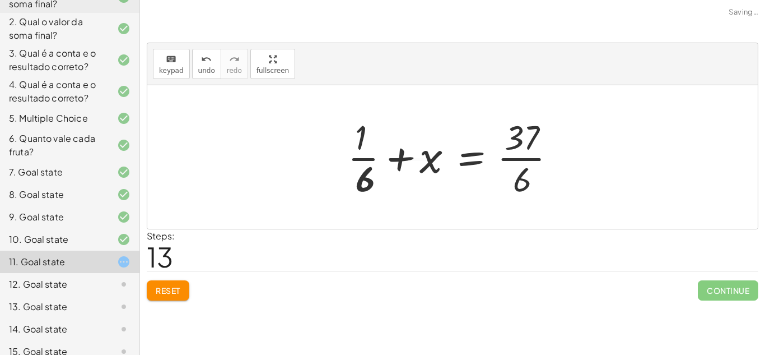
click at [422, 159] on div at bounding box center [444, 157] width 254 height 86
click at [422, 159] on div at bounding box center [457, 157] width 228 height 86
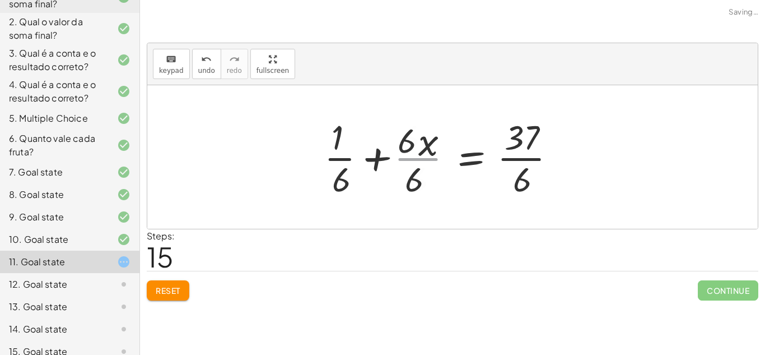
click at [422, 159] on div at bounding box center [444, 157] width 254 height 86
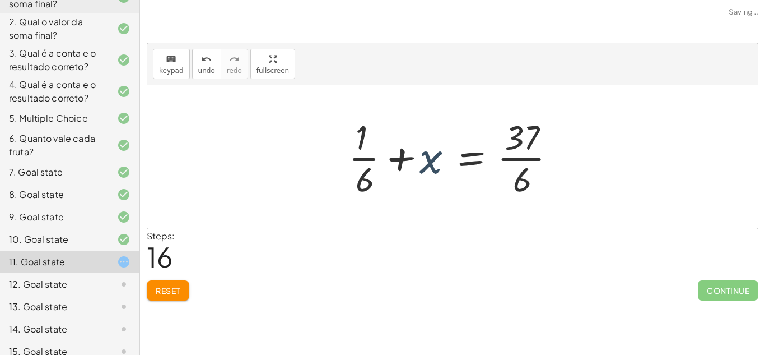
click at [422, 159] on div at bounding box center [457, 157] width 228 height 86
click at [422, 159] on div at bounding box center [444, 157] width 254 height 86
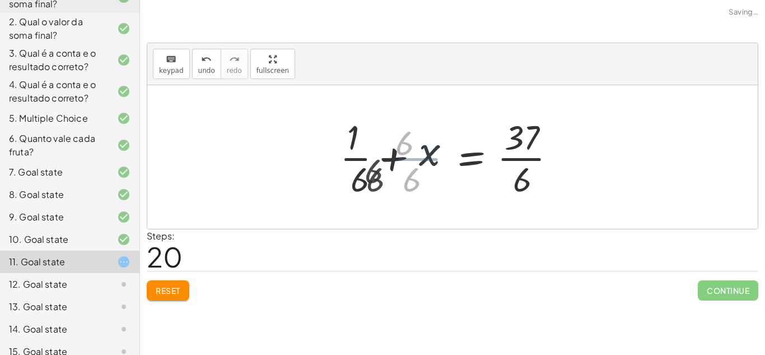
click at [422, 159] on div at bounding box center [457, 157] width 228 height 86
click at [422, 159] on div at bounding box center [444, 157] width 254 height 86
click at [422, 159] on div at bounding box center [457, 157] width 228 height 86
click at [422, 159] on div at bounding box center [444, 157] width 254 height 86
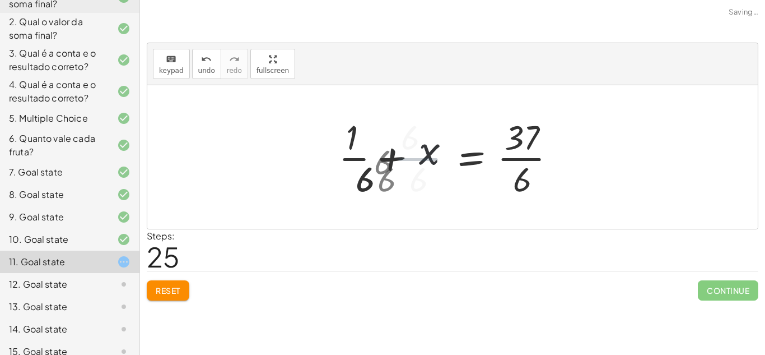
click at [422, 159] on div at bounding box center [444, 157] width 254 height 86
click at [422, 159] on div at bounding box center [457, 157] width 228 height 86
click at [422, 159] on div at bounding box center [444, 157] width 254 height 86
click at [422, 159] on div at bounding box center [457, 157] width 228 height 86
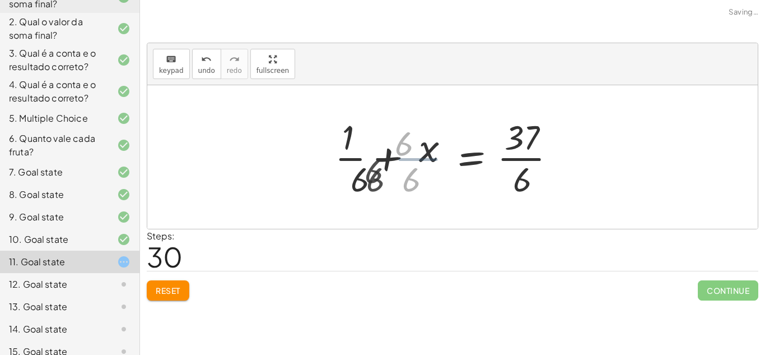
click at [422, 159] on div at bounding box center [457, 157] width 228 height 86
click at [422, 159] on div at bounding box center [444, 157] width 254 height 86
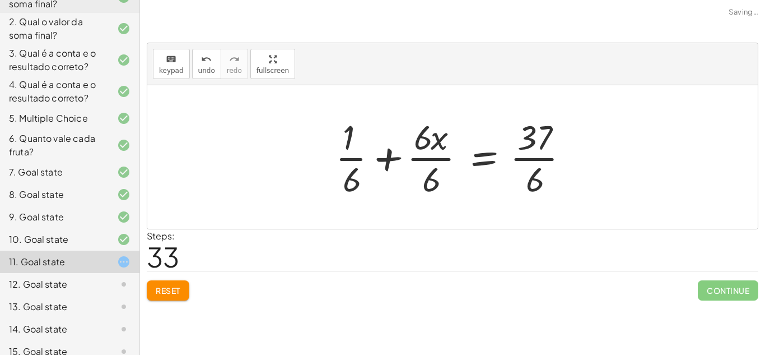
click at [160, 290] on span "Reset" at bounding box center [168, 290] width 25 height 10
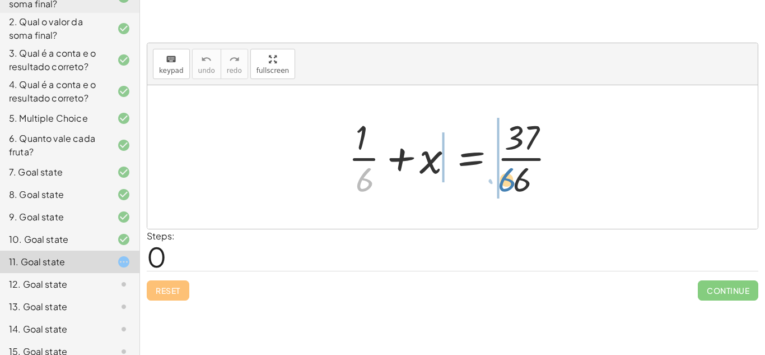
drag, startPoint x: 365, startPoint y: 187, endPoint x: 506, endPoint y: 188, distance: 140.6
click at [506, 188] on div at bounding box center [457, 157] width 228 height 86
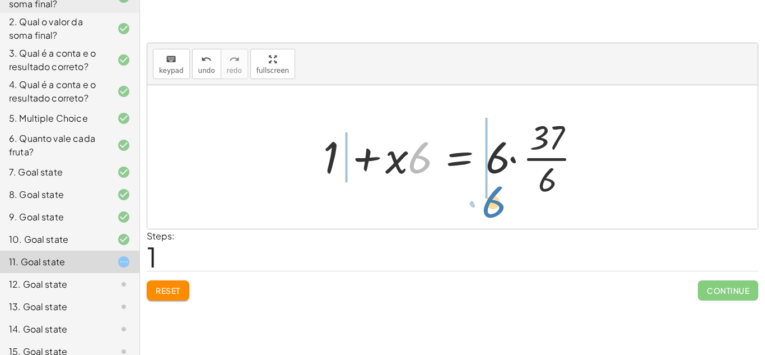
drag, startPoint x: 424, startPoint y: 159, endPoint x: 497, endPoint y: 204, distance: 86.0
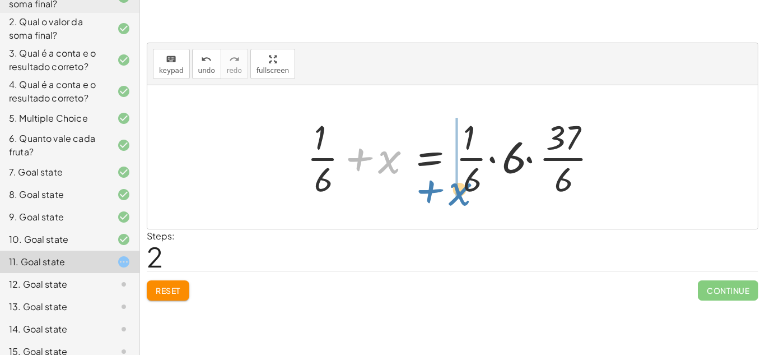
drag, startPoint x: 391, startPoint y: 170, endPoint x: 461, endPoint y: 202, distance: 77.5
click at [461, 202] on div "+ · 1 · 6 + x = · 37 · 6 + 1 + · x · 6 = · 6 · · 37 · 6 + · 1 · · 1 · 6 + x = ·…" at bounding box center [452, 157] width 325 height 92
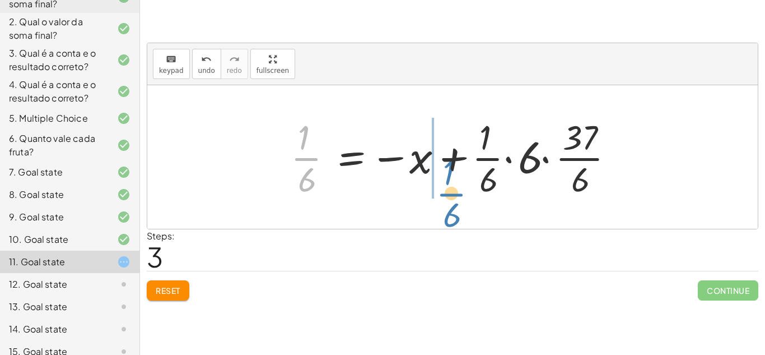
drag, startPoint x: 297, startPoint y: 166, endPoint x: 440, endPoint y: 202, distance: 147.8
click at [440, 202] on div "+ · 1 · 6 + x = · 37 · 6 + 1 + · x · 6 = · 6 · · 37 · 6 + · 1 · · 1 · 6 + x = ·…" at bounding box center [453, 157] width 358 height 92
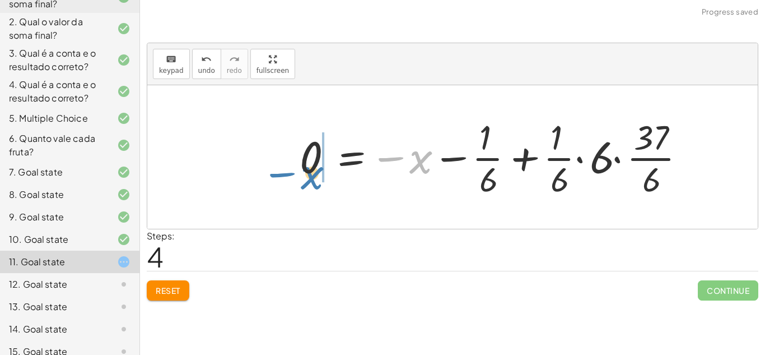
drag, startPoint x: 424, startPoint y: 160, endPoint x: 315, endPoint y: 175, distance: 109.2
click at [315, 175] on div at bounding box center [497, 157] width 406 height 86
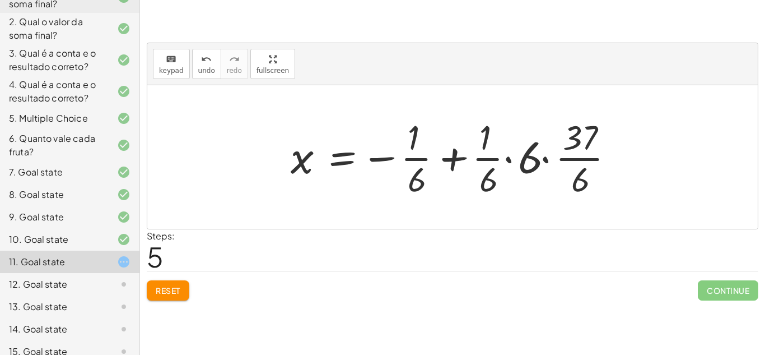
click at [565, 158] on div at bounding box center [457, 157] width 344 height 86
click at [532, 156] on div at bounding box center [457, 157] width 344 height 86
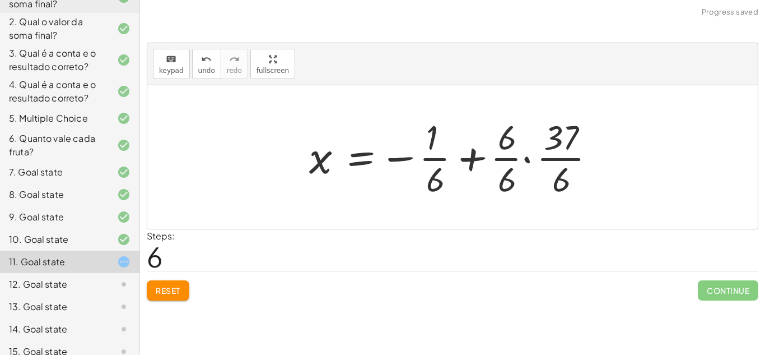
click at [526, 160] on div at bounding box center [457, 157] width 306 height 86
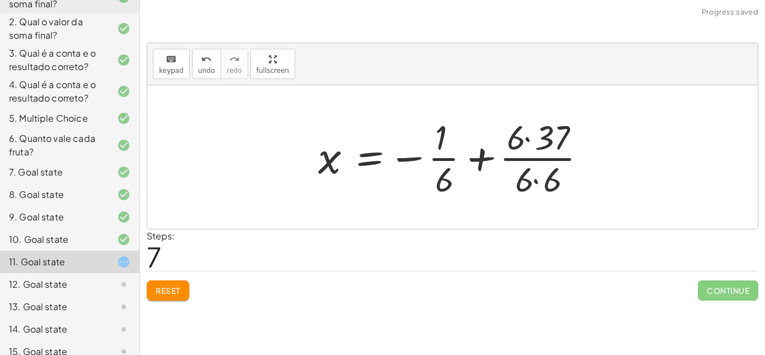
click at [486, 156] on div at bounding box center [457, 157] width 289 height 86
click at [537, 180] on div at bounding box center [457, 157] width 289 height 86
click at [533, 157] on div at bounding box center [457, 157] width 289 height 86
click at [526, 138] on div at bounding box center [457, 157] width 289 height 86
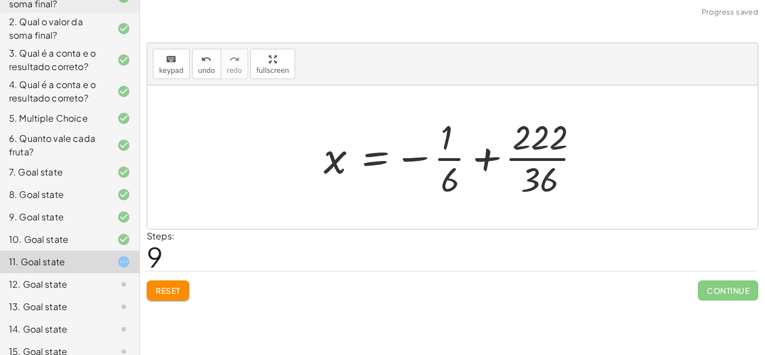
click at [527, 160] on div at bounding box center [456, 157] width 277 height 86
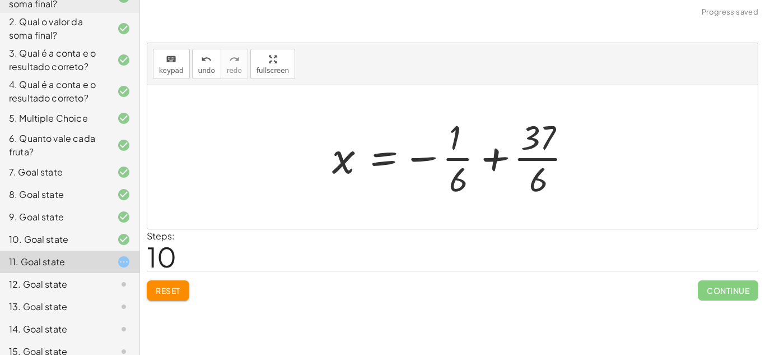
click at [497, 157] on div at bounding box center [457, 157] width 261 height 86
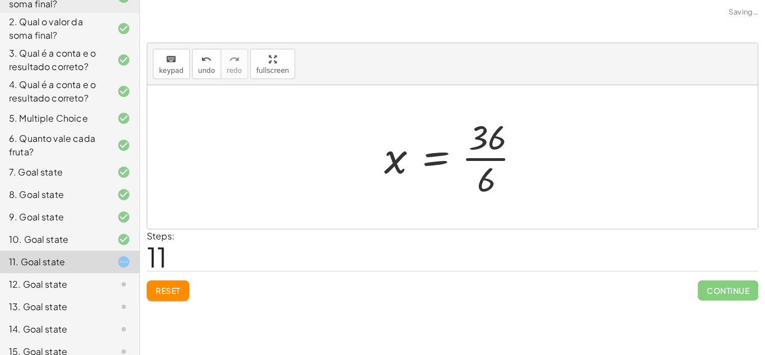
click at [484, 161] on div at bounding box center [457, 157] width 156 height 86
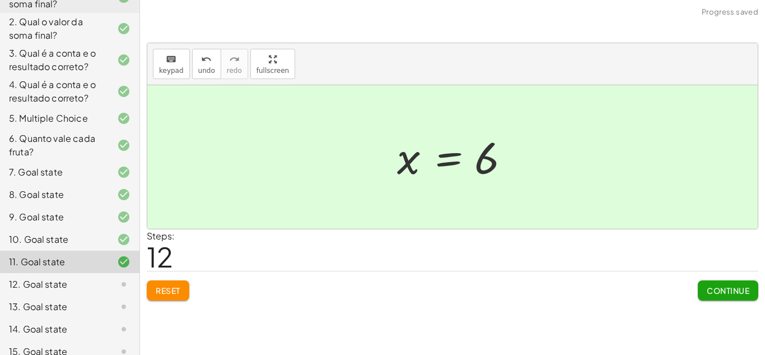
click at [727, 293] on span "Continue" at bounding box center [728, 290] width 43 height 10
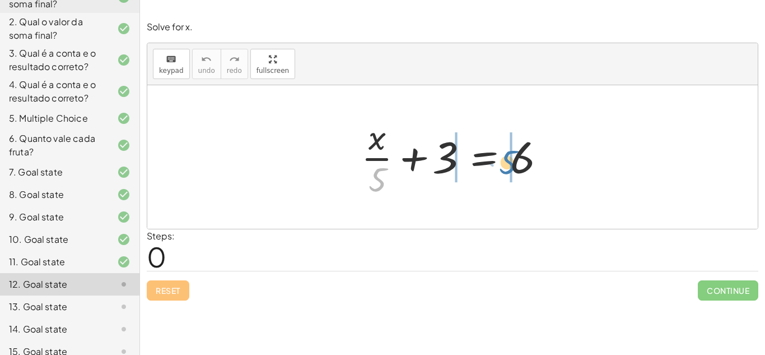
drag, startPoint x: 382, startPoint y: 180, endPoint x: 523, endPoint y: 164, distance: 142.1
click at [523, 164] on div at bounding box center [457, 157] width 202 height 86
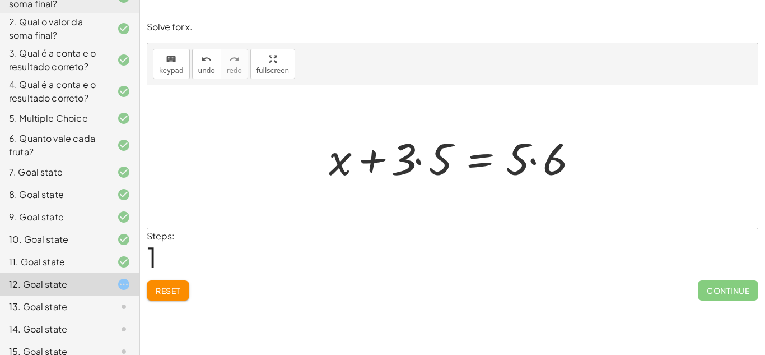
click at [417, 160] on div at bounding box center [456, 157] width 267 height 58
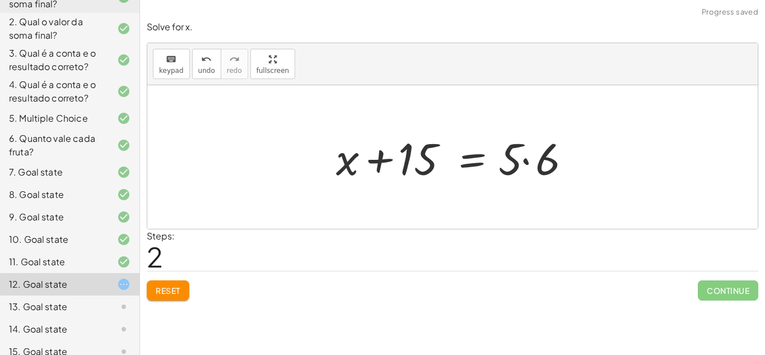
click at [524, 159] on div at bounding box center [457, 157] width 253 height 58
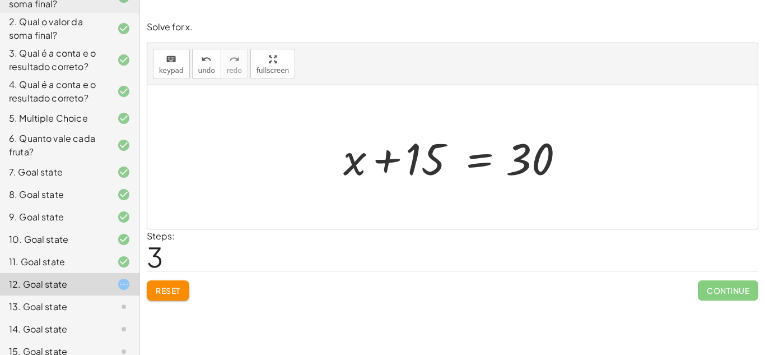
click at [385, 160] on div at bounding box center [457, 157] width 238 height 58
drag, startPoint x: 530, startPoint y: 156, endPoint x: 454, endPoint y: 154, distance: 76.2
click at [454, 154] on div at bounding box center [457, 157] width 238 height 58
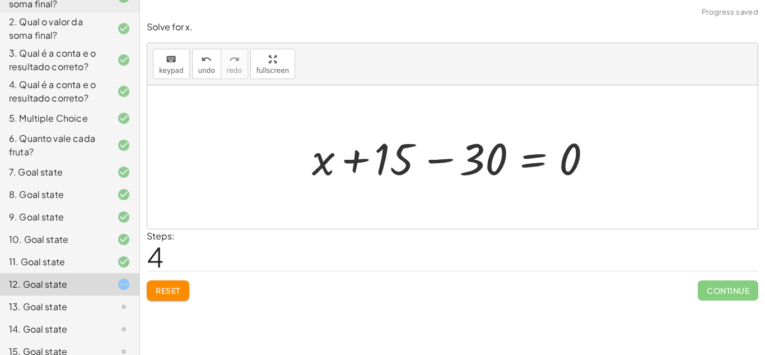
click at [449, 156] on div at bounding box center [456, 157] width 300 height 58
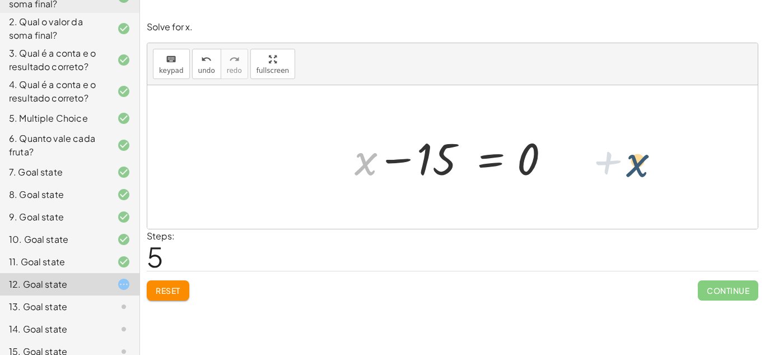
drag, startPoint x: 366, startPoint y: 158, endPoint x: 637, endPoint y: 156, distance: 271.2
click at [182, 286] on button "Reset" at bounding box center [168, 290] width 43 height 20
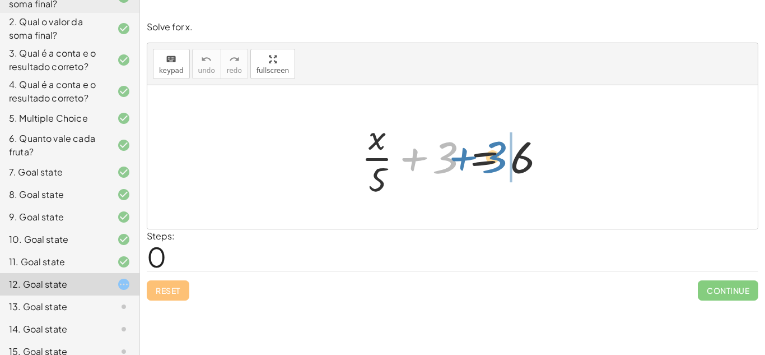
drag, startPoint x: 447, startPoint y: 150, endPoint x: 494, endPoint y: 149, distance: 47.6
click at [494, 149] on div at bounding box center [457, 157] width 202 height 86
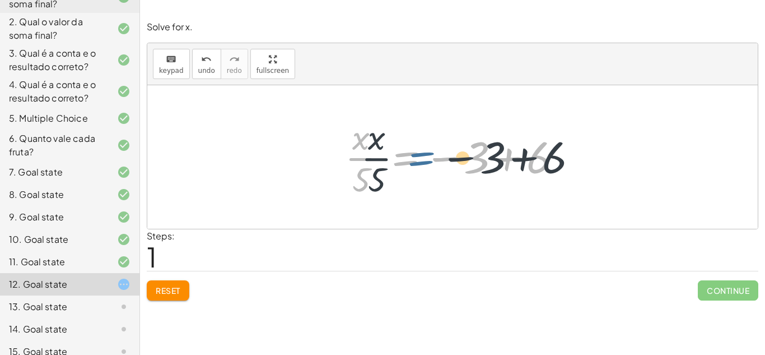
drag, startPoint x: 378, startPoint y: 179, endPoint x: 396, endPoint y: 179, distance: 17.9
click at [396, 179] on div at bounding box center [457, 157] width 235 height 86
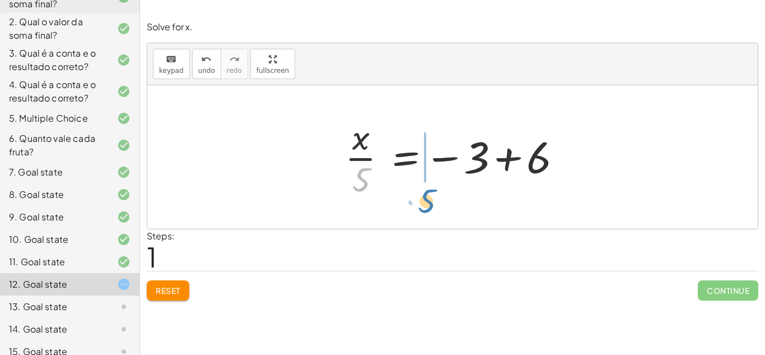
drag, startPoint x: 360, startPoint y: 175, endPoint x: 425, endPoint y: 197, distance: 68.6
click at [425, 197] on div at bounding box center [457, 157] width 235 height 86
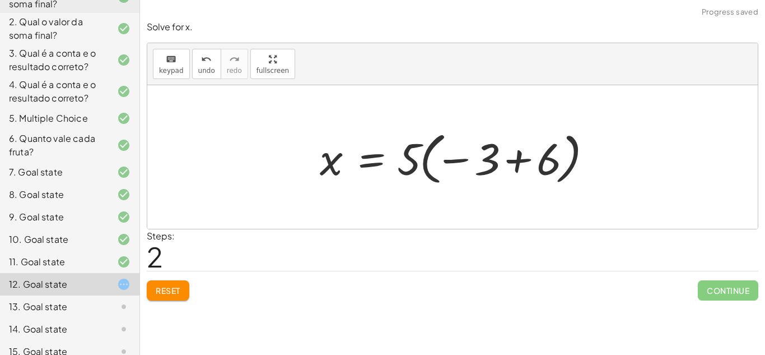
click at [515, 162] on div at bounding box center [456, 157] width 285 height 62
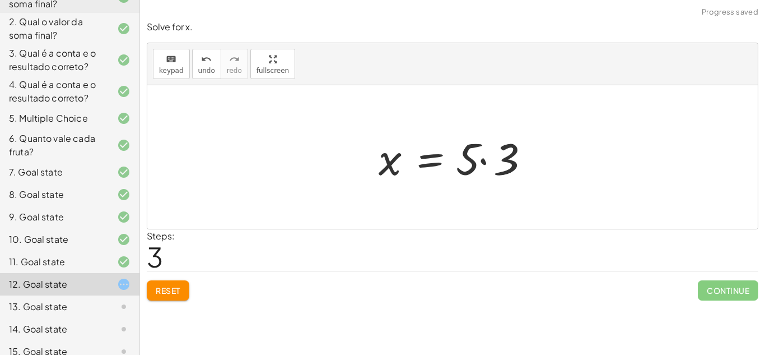
click at [481, 159] on div at bounding box center [457, 157] width 168 height 58
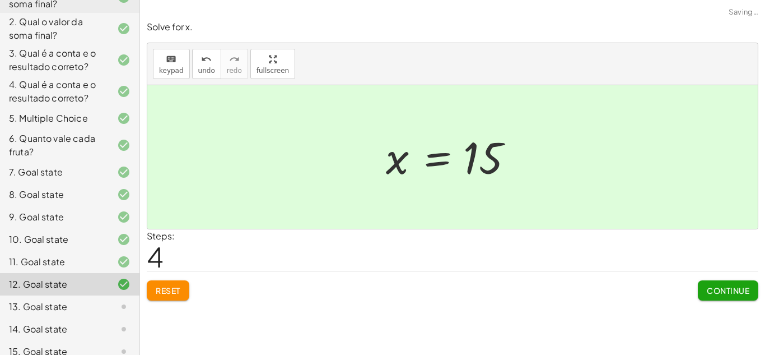
click at [724, 300] on div "Solve for x. keyboard keypad undo undo redo redo fullscreen + · x · 5 + 3 = 6 ·…" at bounding box center [452, 160] width 625 height 293
click at [721, 286] on span "Continue" at bounding box center [728, 290] width 43 height 10
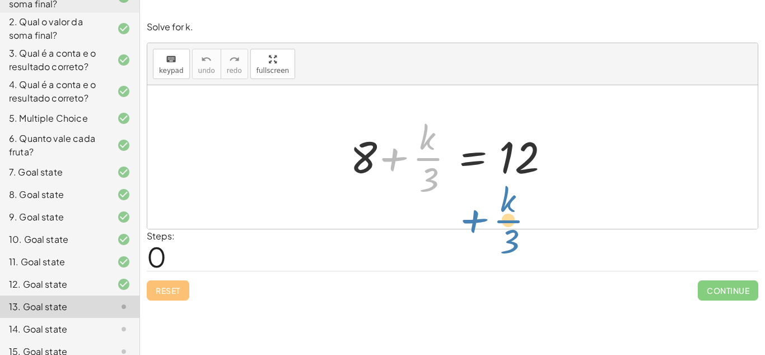
drag, startPoint x: 379, startPoint y: 153, endPoint x: 385, endPoint y: 159, distance: 8.3
click at [384, 159] on div at bounding box center [457, 157] width 225 height 86
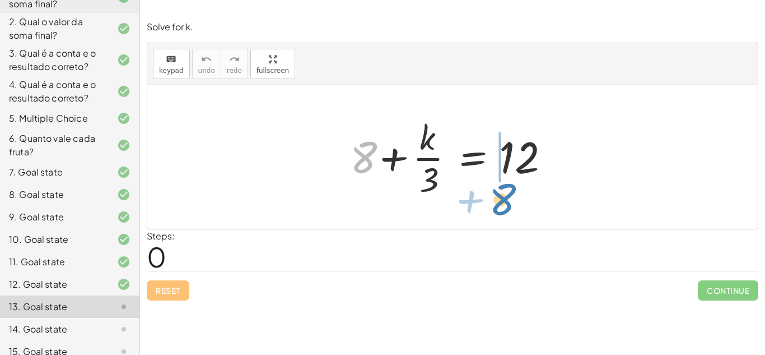
drag, startPoint x: 363, startPoint y: 159, endPoint x: 501, endPoint y: 201, distance: 144.6
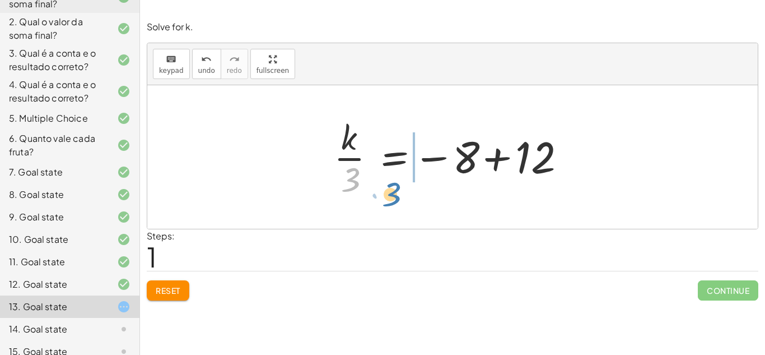
drag, startPoint x: 353, startPoint y: 181, endPoint x: 394, endPoint y: 196, distance: 43.6
click at [394, 196] on div at bounding box center [456, 157] width 257 height 86
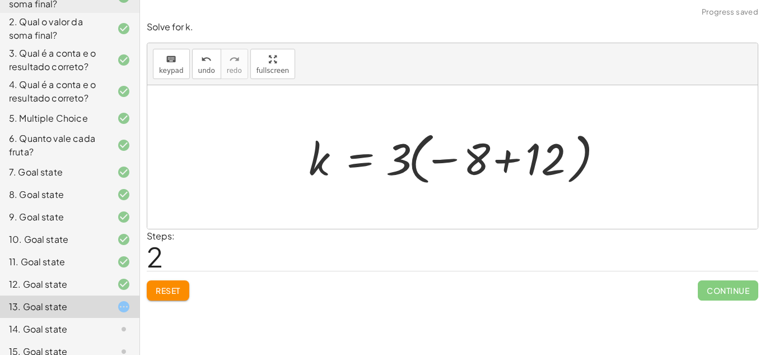
click at [508, 161] on div at bounding box center [457, 157] width 308 height 62
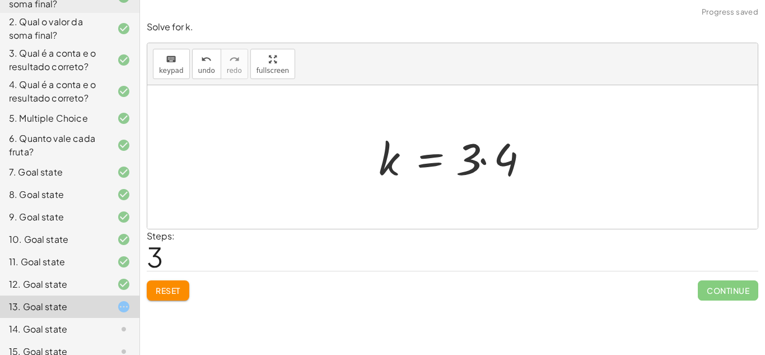
click at [484, 164] on div at bounding box center [457, 157] width 168 height 58
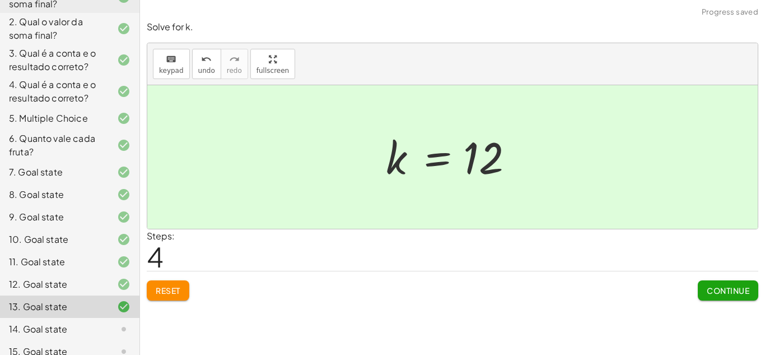
click at [729, 292] on span "Continue" at bounding box center [728, 290] width 43 height 10
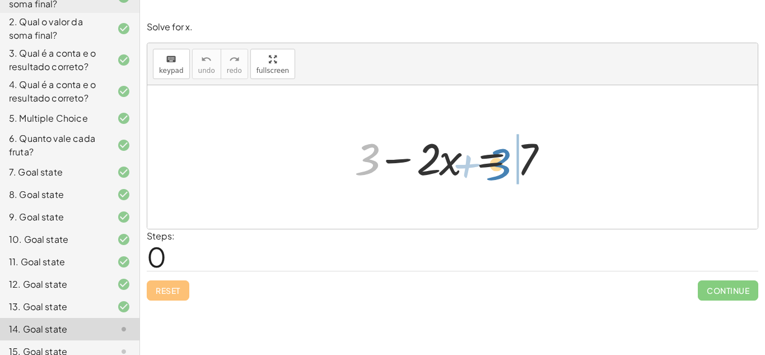
drag, startPoint x: 368, startPoint y: 156, endPoint x: 500, endPoint y: 160, distance: 132.3
click at [500, 160] on div at bounding box center [457, 157] width 216 height 58
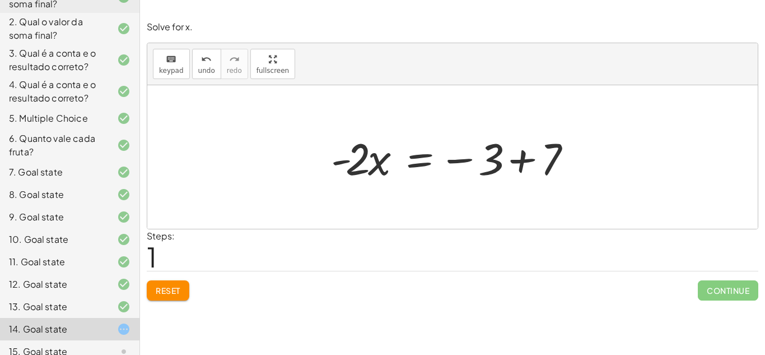
click at [519, 161] on div at bounding box center [457, 157] width 263 height 58
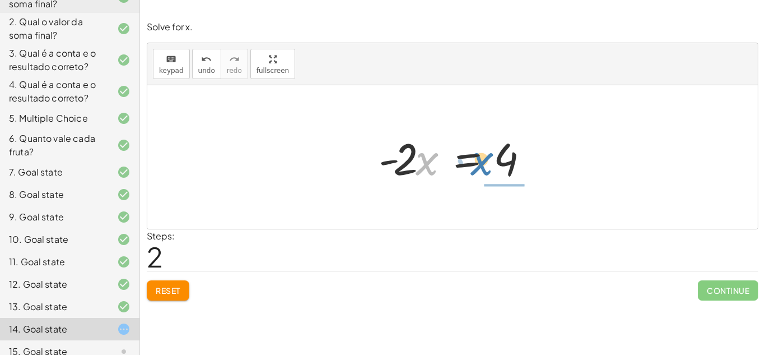
drag, startPoint x: 427, startPoint y: 163, endPoint x: 481, endPoint y: 161, distance: 53.8
click at [481, 161] on div at bounding box center [457, 157] width 168 height 58
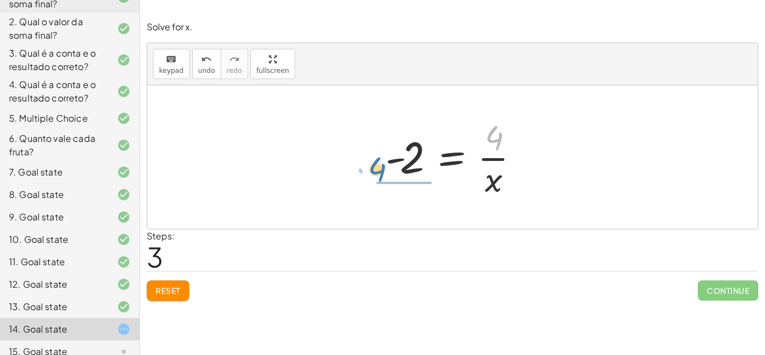
drag, startPoint x: 492, startPoint y: 142, endPoint x: 372, endPoint y: 173, distance: 124.5
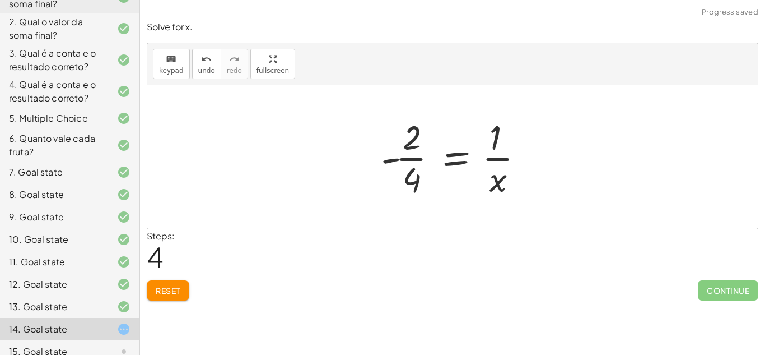
click at [408, 154] on div at bounding box center [457, 157] width 164 height 86
click at [410, 160] on div at bounding box center [457, 157] width 164 height 86
click at [391, 159] on div at bounding box center [457, 157] width 164 height 86
drag, startPoint x: 494, startPoint y: 140, endPoint x: 361, endPoint y: 159, distance: 134.1
click at [179, 285] on span "Reset" at bounding box center [168, 290] width 25 height 10
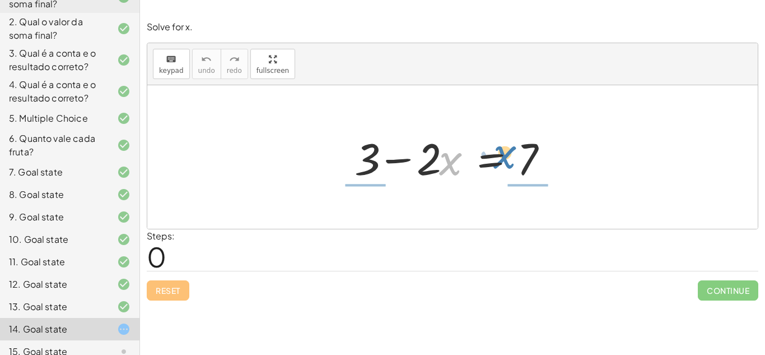
drag, startPoint x: 443, startPoint y: 165, endPoint x: 498, endPoint y: 157, distance: 55.4
click at [498, 157] on div at bounding box center [457, 157] width 216 height 58
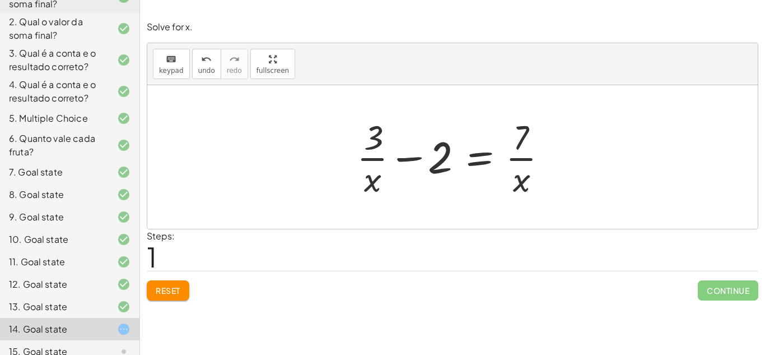
click at [169, 295] on span "Reset" at bounding box center [168, 290] width 25 height 10
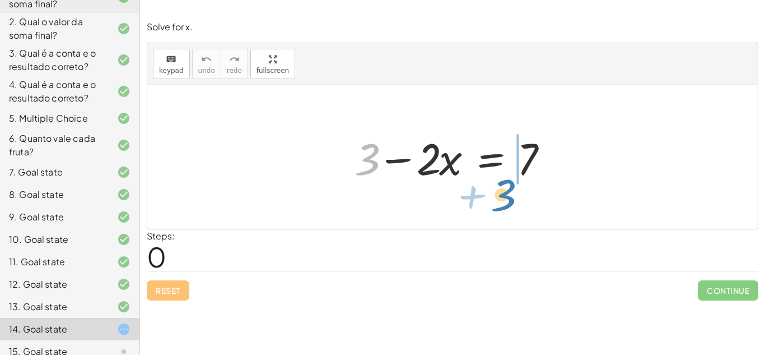
drag, startPoint x: 373, startPoint y: 155, endPoint x: 508, endPoint y: 190, distance: 139.6
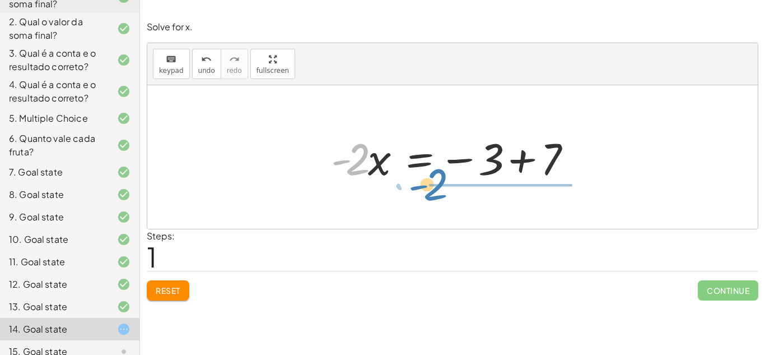
drag, startPoint x: 359, startPoint y: 161, endPoint x: 436, endPoint y: 187, distance: 81.0
click at [436, 187] on div "+ 3 − · 2 · x = 7 · - 2 3 · 2 · x = 7 - − +" at bounding box center [452, 157] width 277 height 63
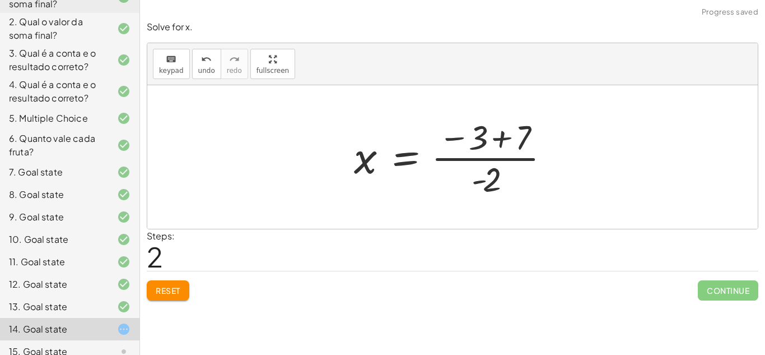
click at [496, 137] on div at bounding box center [456, 157] width 216 height 86
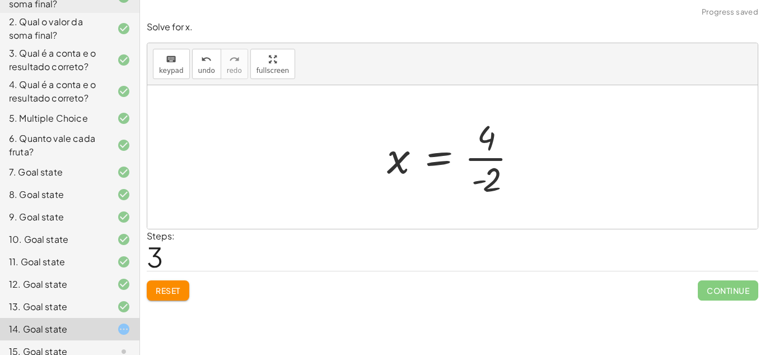
click at [493, 158] on div at bounding box center [457, 157] width 151 height 86
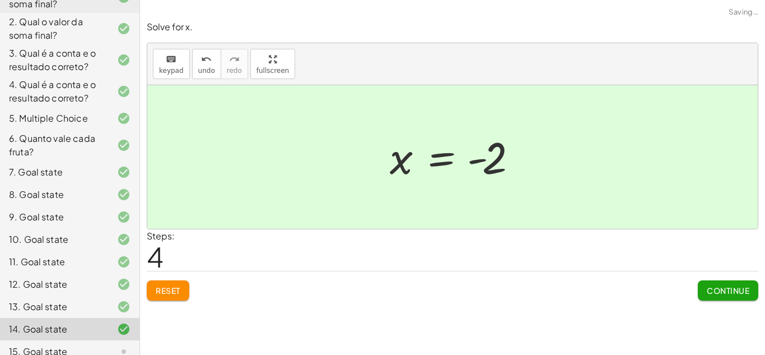
click at [698, 287] on button "Continue" at bounding box center [728, 290] width 61 height 20
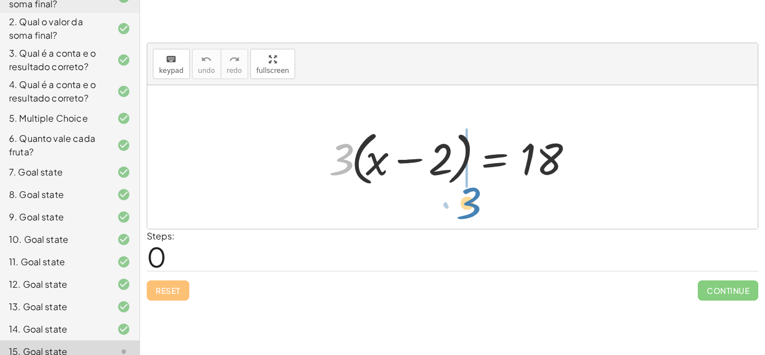
drag, startPoint x: 337, startPoint y: 166, endPoint x: 463, endPoint y: 210, distance: 134.0
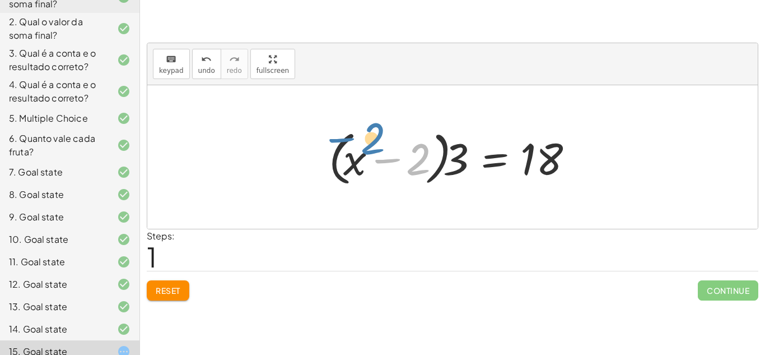
drag, startPoint x: 413, startPoint y: 159, endPoint x: 369, endPoint y: 140, distance: 48.0
click at [369, 140] on div at bounding box center [456, 157] width 267 height 64
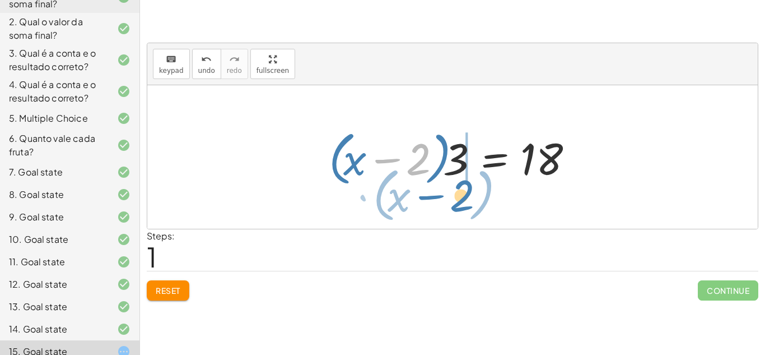
drag, startPoint x: 411, startPoint y: 172, endPoint x: 454, endPoint y: 208, distance: 56.5
click at [454, 208] on div "· 3 · ( + x − 2 ) = 18 − 2 · ( + x ) · 3 · ( + x − 2 ) = 18" at bounding box center [452, 156] width 611 height 143
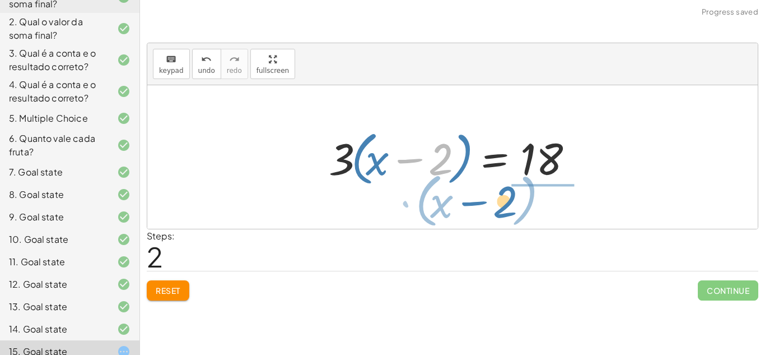
drag, startPoint x: 432, startPoint y: 173, endPoint x: 496, endPoint y: 215, distance: 76.9
click at [496, 215] on div "· 3 · ( + x − 2 ) = 18 · ( + x − 2 ) · 3 = 18 − 2 · ( + x ) · 3 · ( + x − 2 ) =…" at bounding box center [452, 156] width 611 height 143
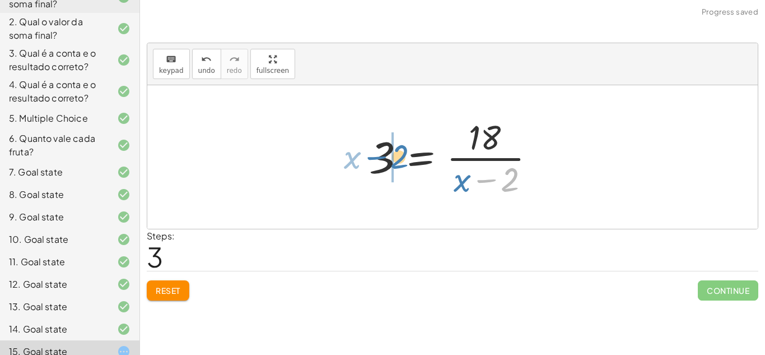
drag, startPoint x: 505, startPoint y: 184, endPoint x: 396, endPoint y: 162, distance: 111.4
click at [396, 162] on div at bounding box center [457, 157] width 187 height 86
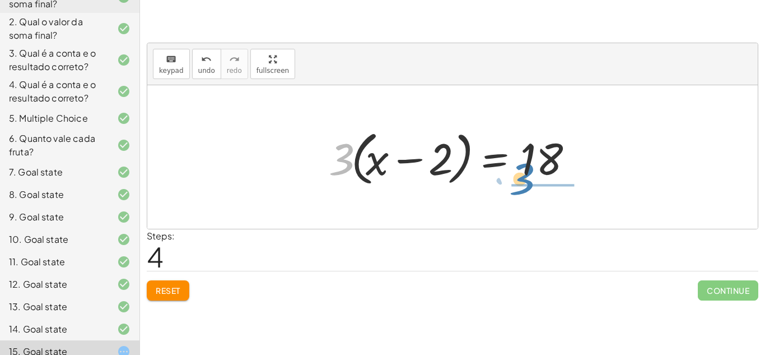
drag, startPoint x: 338, startPoint y: 157, endPoint x: 518, endPoint y: 178, distance: 180.4
click at [518, 178] on div at bounding box center [456, 157] width 267 height 64
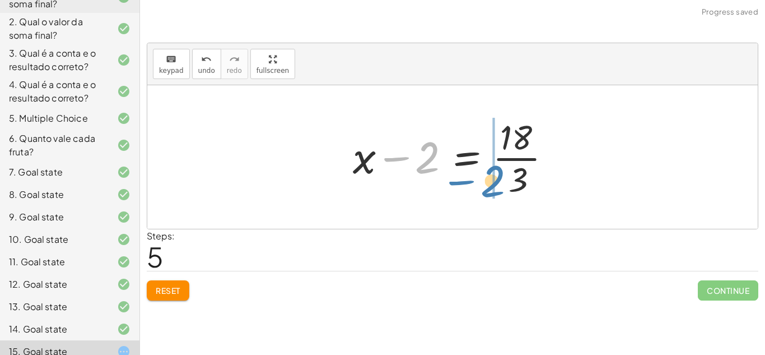
drag, startPoint x: 430, startPoint y: 154, endPoint x: 495, endPoint y: 178, distance: 69.3
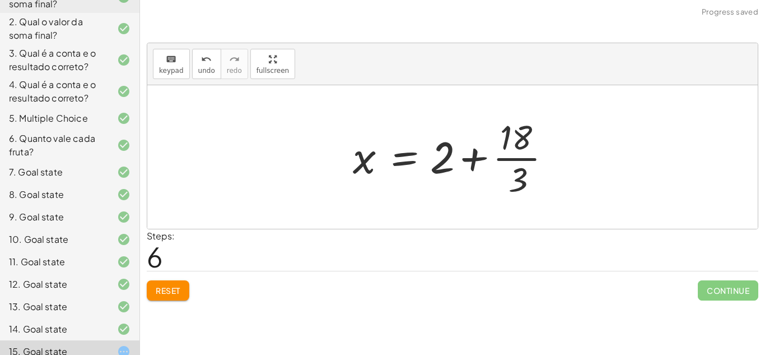
click at [518, 156] on div at bounding box center [456, 157] width 219 height 86
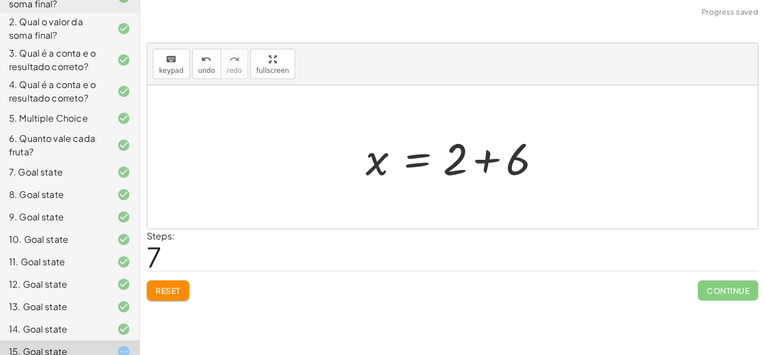
click at [473, 159] on div at bounding box center [456, 157] width 193 height 58
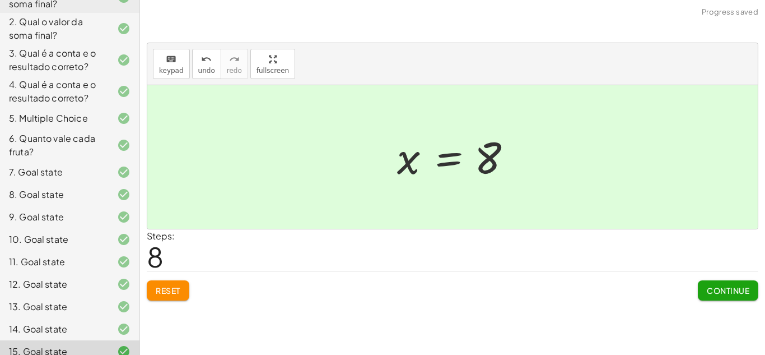
click at [728, 286] on span "Continue" at bounding box center [728, 290] width 43 height 10
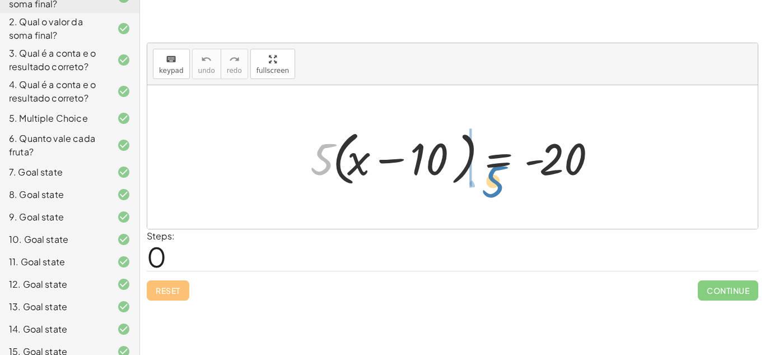
drag, startPoint x: 323, startPoint y: 152, endPoint x: 491, endPoint y: 171, distance: 169.7
click at [491, 171] on div at bounding box center [457, 157] width 305 height 64
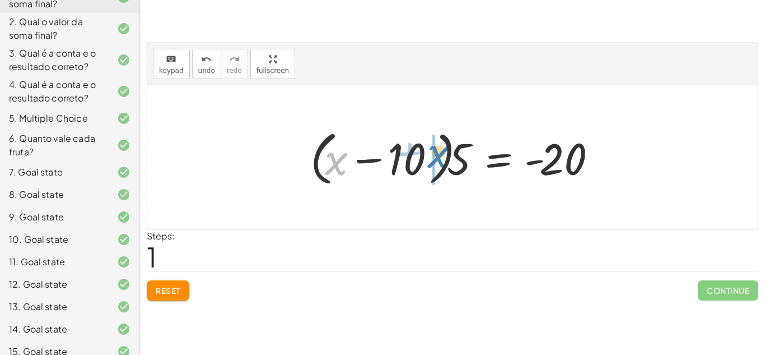
drag, startPoint x: 336, startPoint y: 157, endPoint x: 438, endPoint y: 148, distance: 102.3
click at [438, 148] on div at bounding box center [457, 157] width 305 height 64
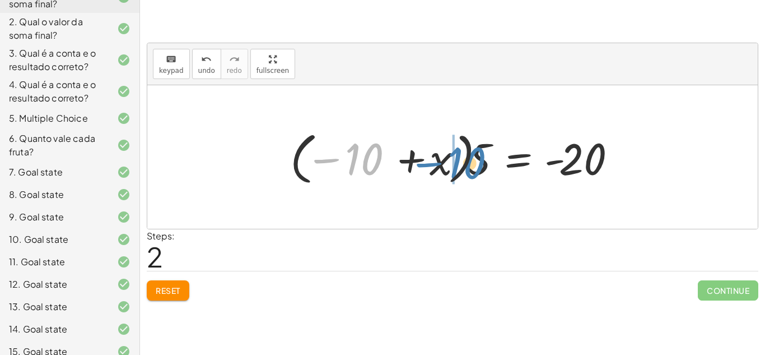
drag, startPoint x: 353, startPoint y: 157, endPoint x: 452, endPoint y: 161, distance: 99.2
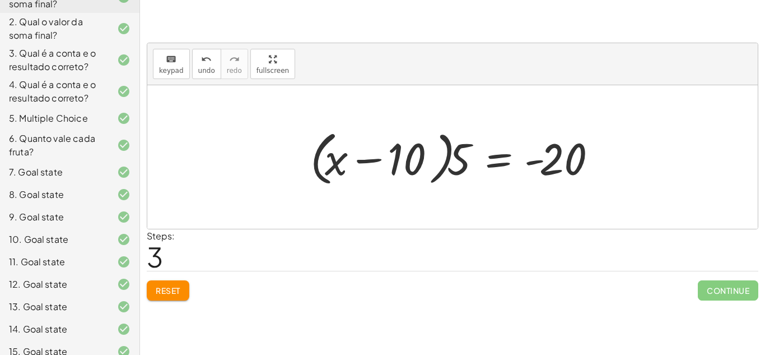
click at [168, 294] on span "Reset" at bounding box center [168, 290] width 25 height 10
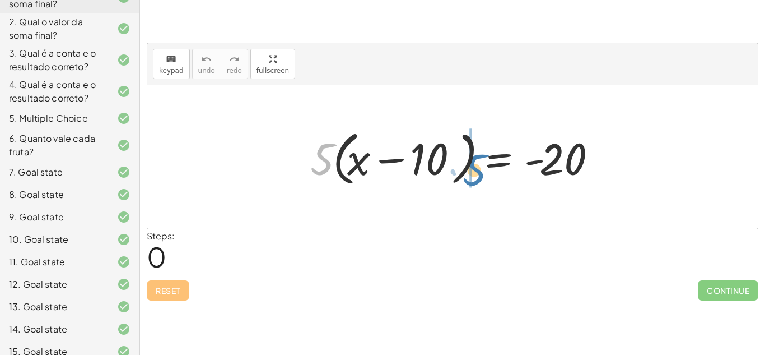
drag, startPoint x: 322, startPoint y: 159, endPoint x: 473, endPoint y: 169, distance: 152.2
click at [473, 169] on div at bounding box center [457, 157] width 305 height 64
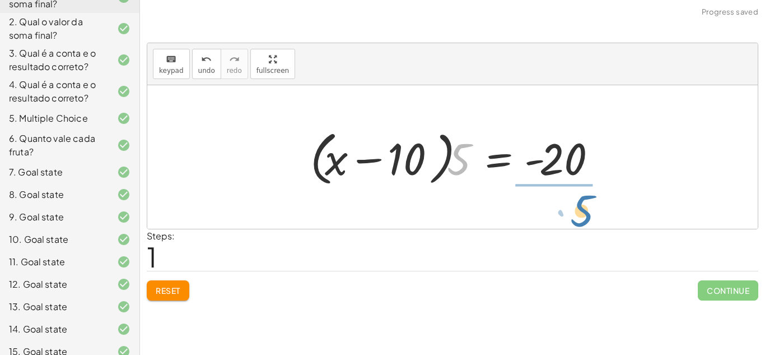
drag, startPoint x: 459, startPoint y: 158, endPoint x: 580, endPoint y: 206, distance: 130.1
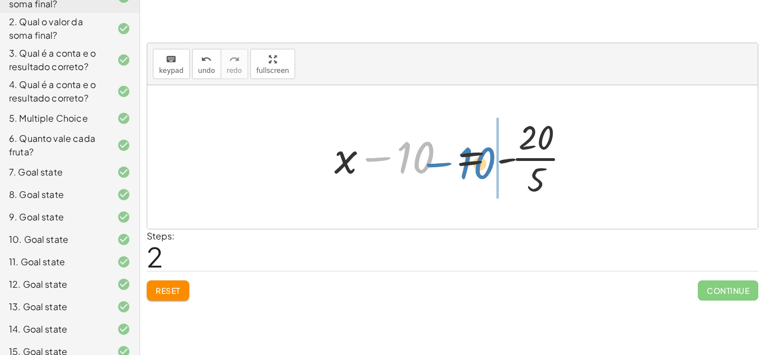
drag, startPoint x: 421, startPoint y: 151, endPoint x: 484, endPoint y: 156, distance: 63.6
click at [484, 156] on div at bounding box center [457, 157] width 256 height 86
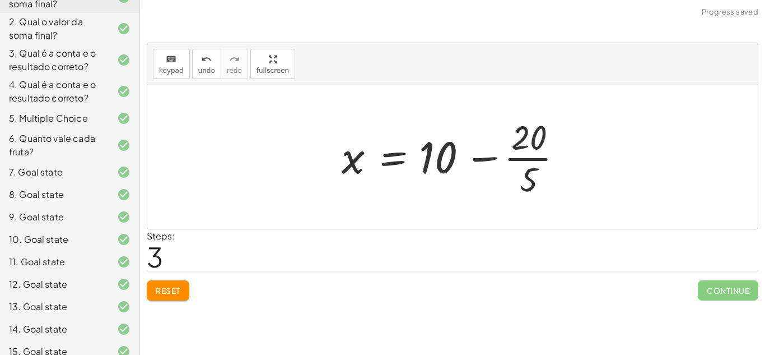
click at [512, 158] on div at bounding box center [456, 157] width 241 height 86
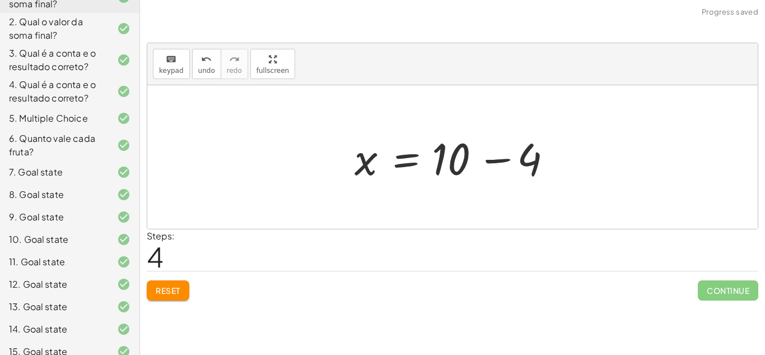
click at [501, 157] on div at bounding box center [457, 157] width 216 height 58
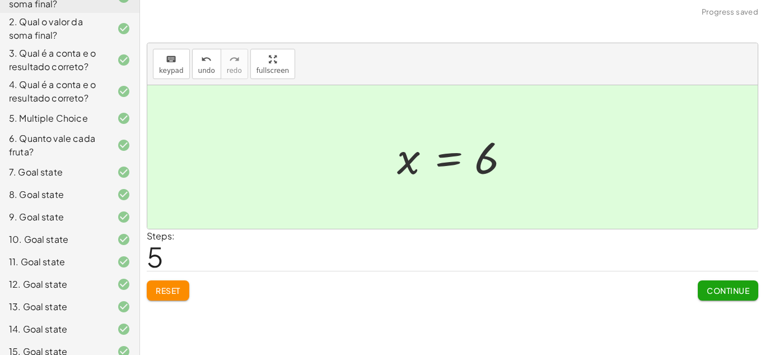
click at [710, 285] on span "Continue" at bounding box center [728, 290] width 43 height 10
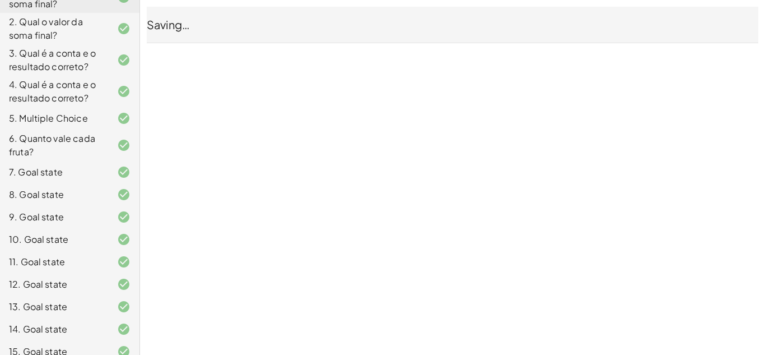
scroll to position [169, 0]
